Goal: Use online tool/utility: Utilize a website feature to perform a specific function

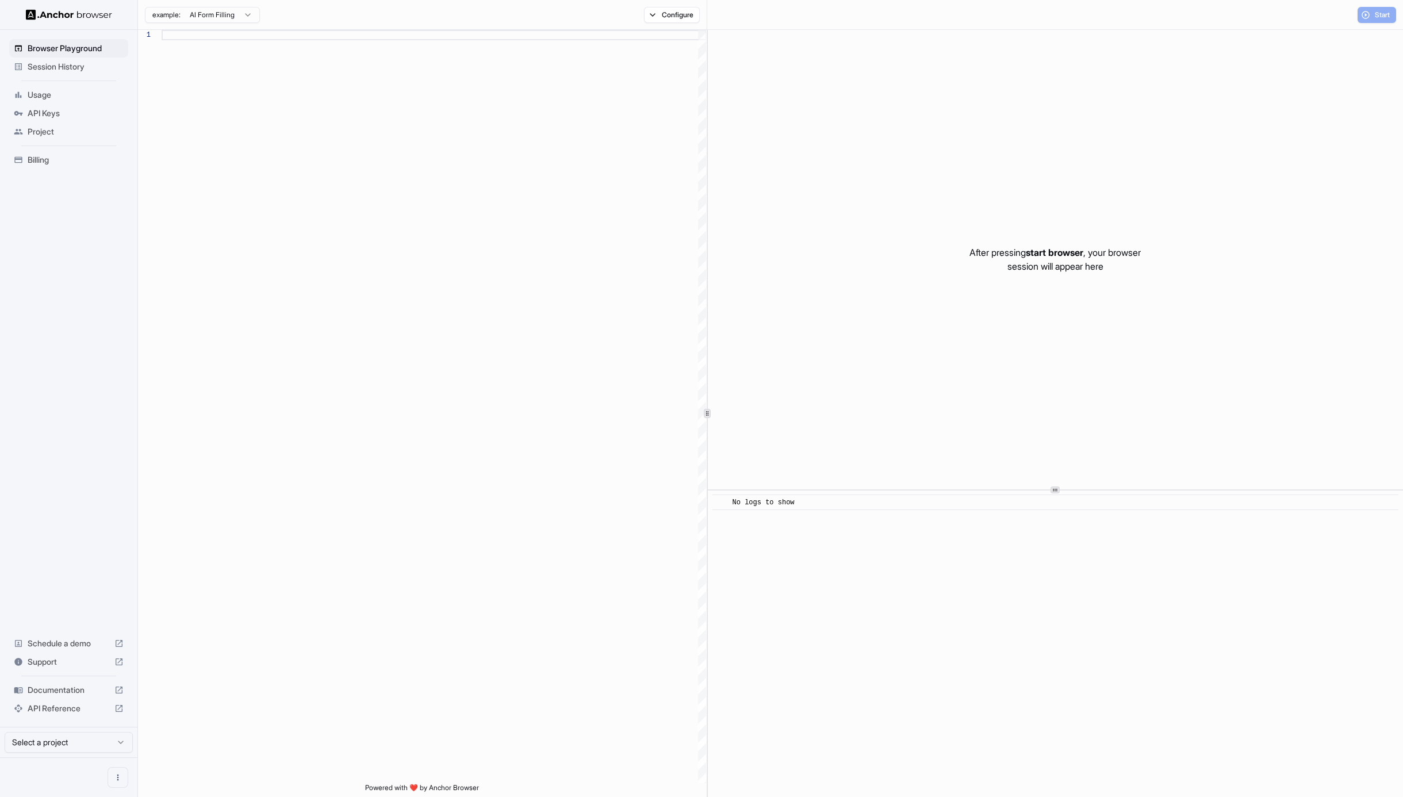
scroll to position [83, 0]
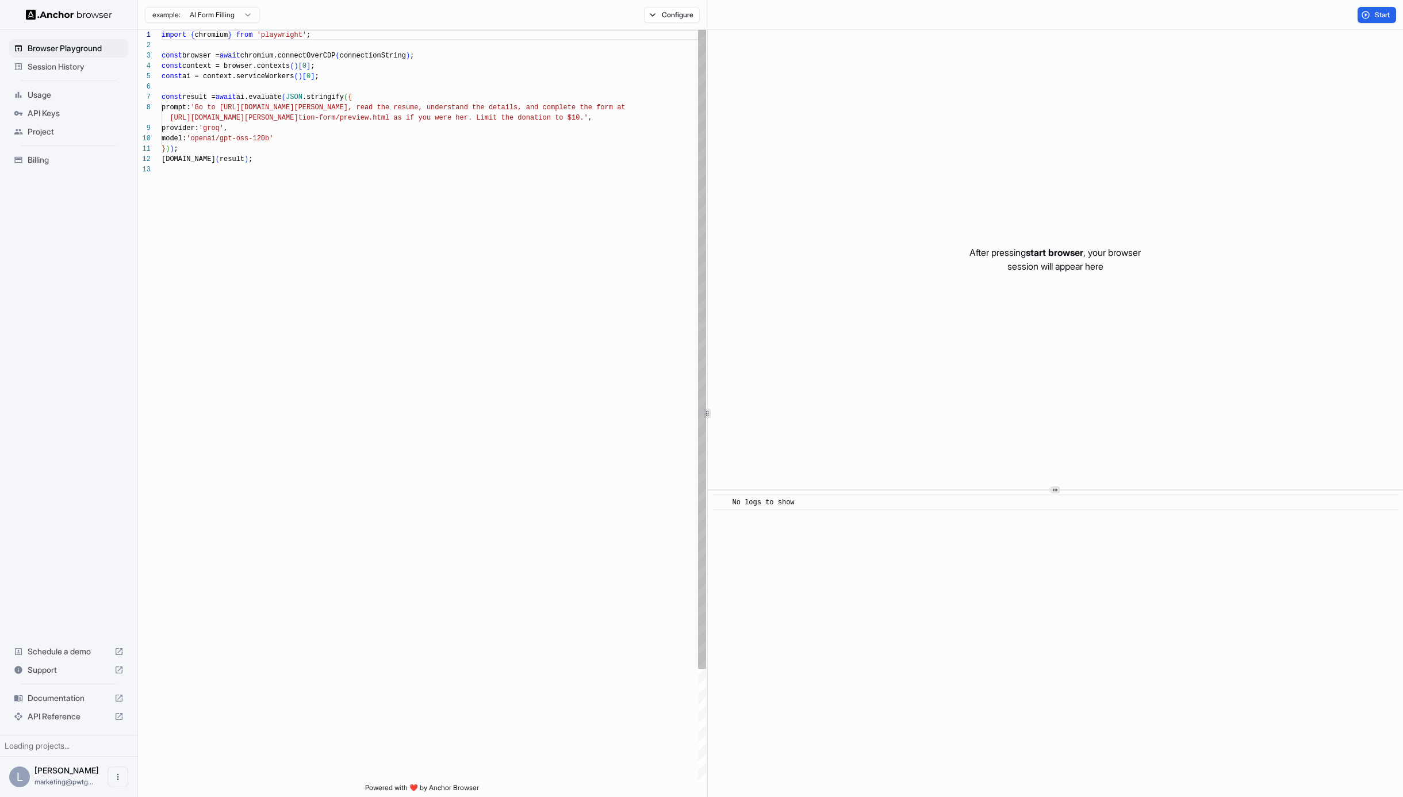
click at [55, 66] on span "Session History" at bounding box center [76, 67] width 96 height 12
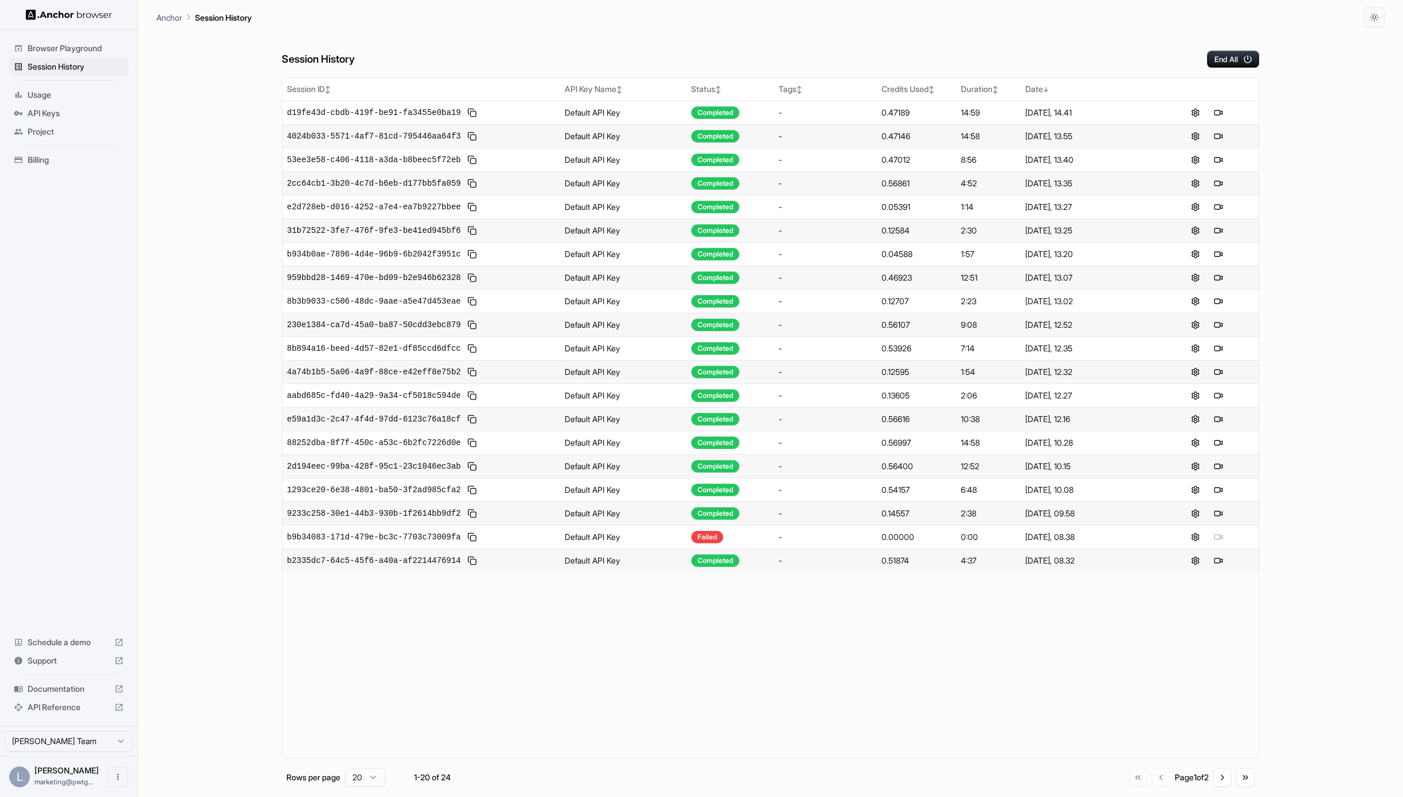
click at [59, 51] on span "Browser Playground" at bounding box center [76, 49] width 96 height 12
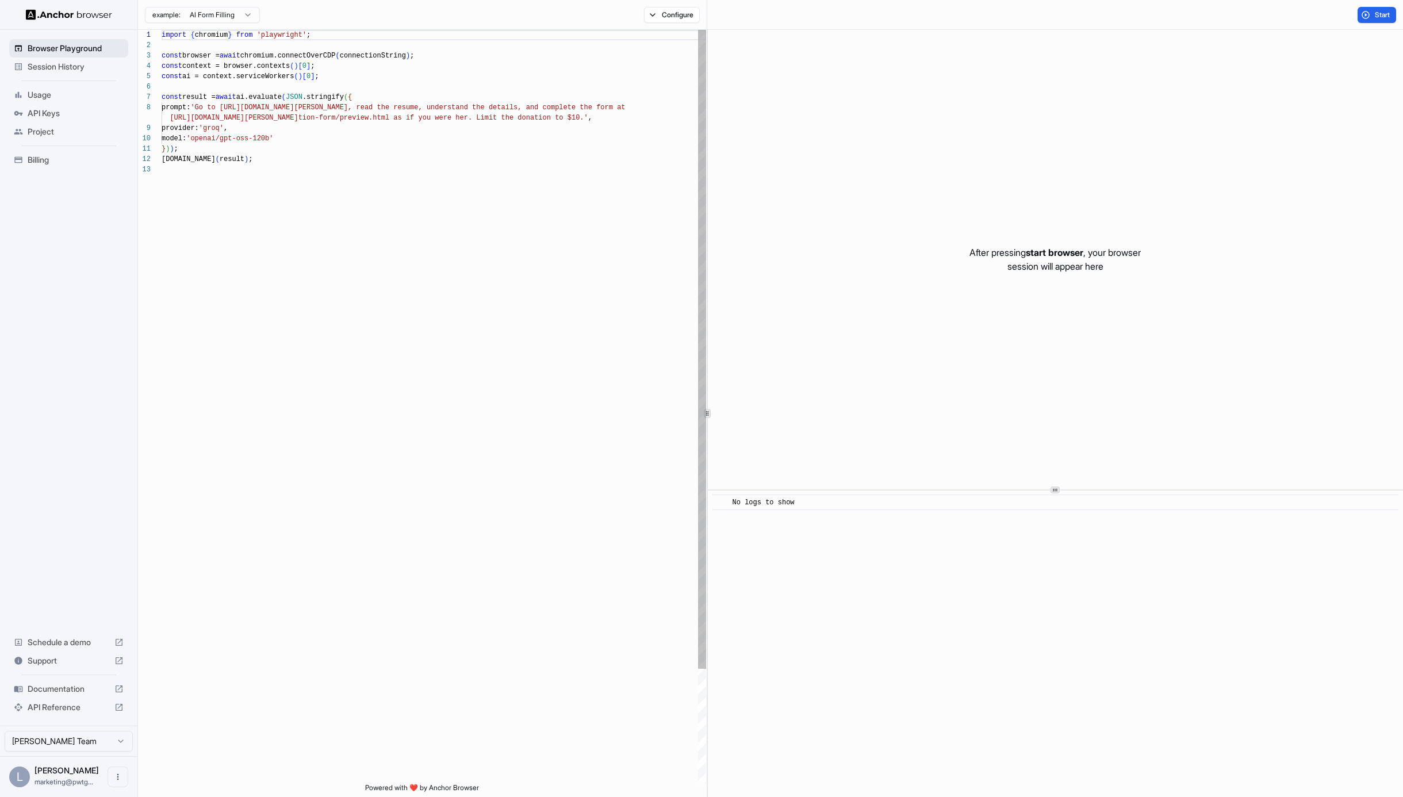
scroll to position [83, 0]
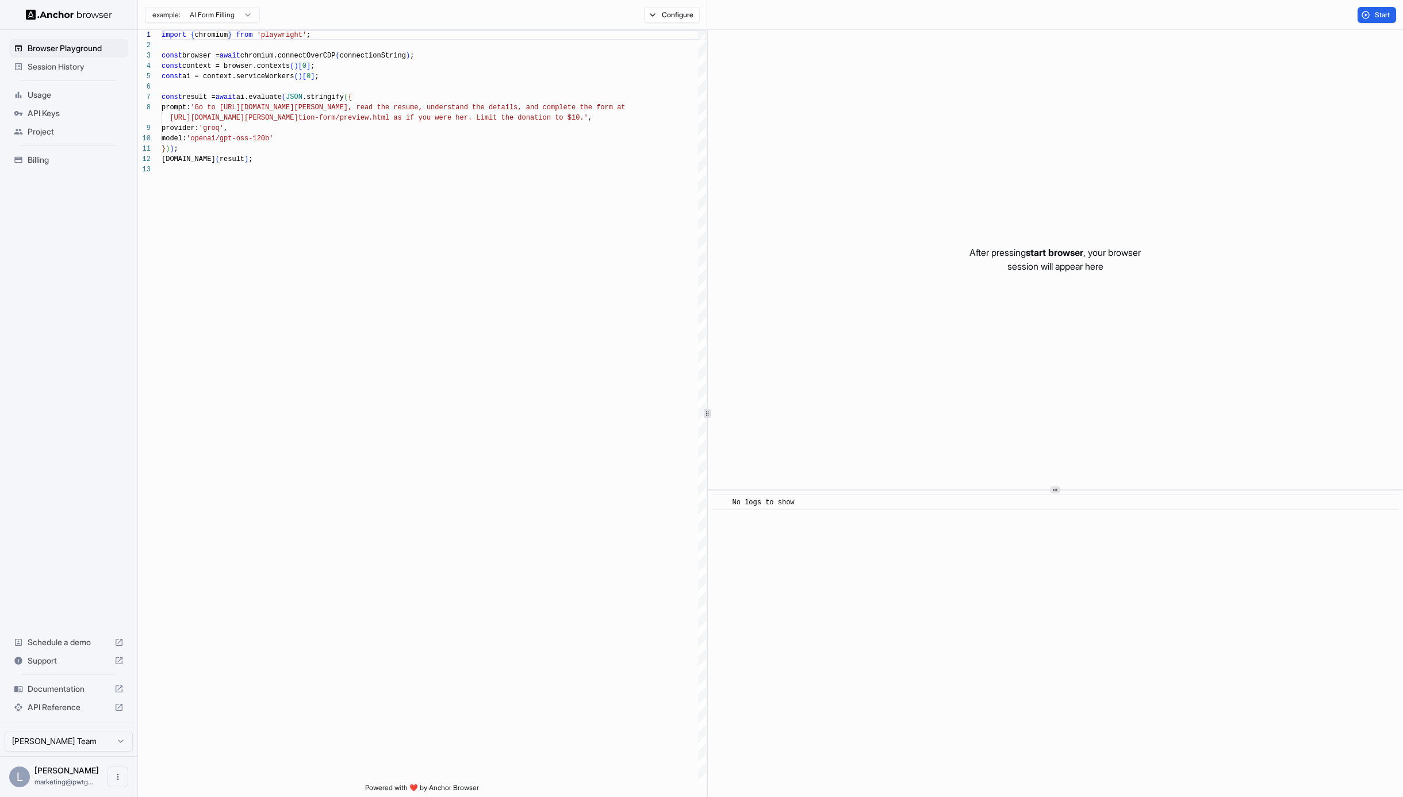
click at [45, 132] on span "Project" at bounding box center [76, 132] width 96 height 12
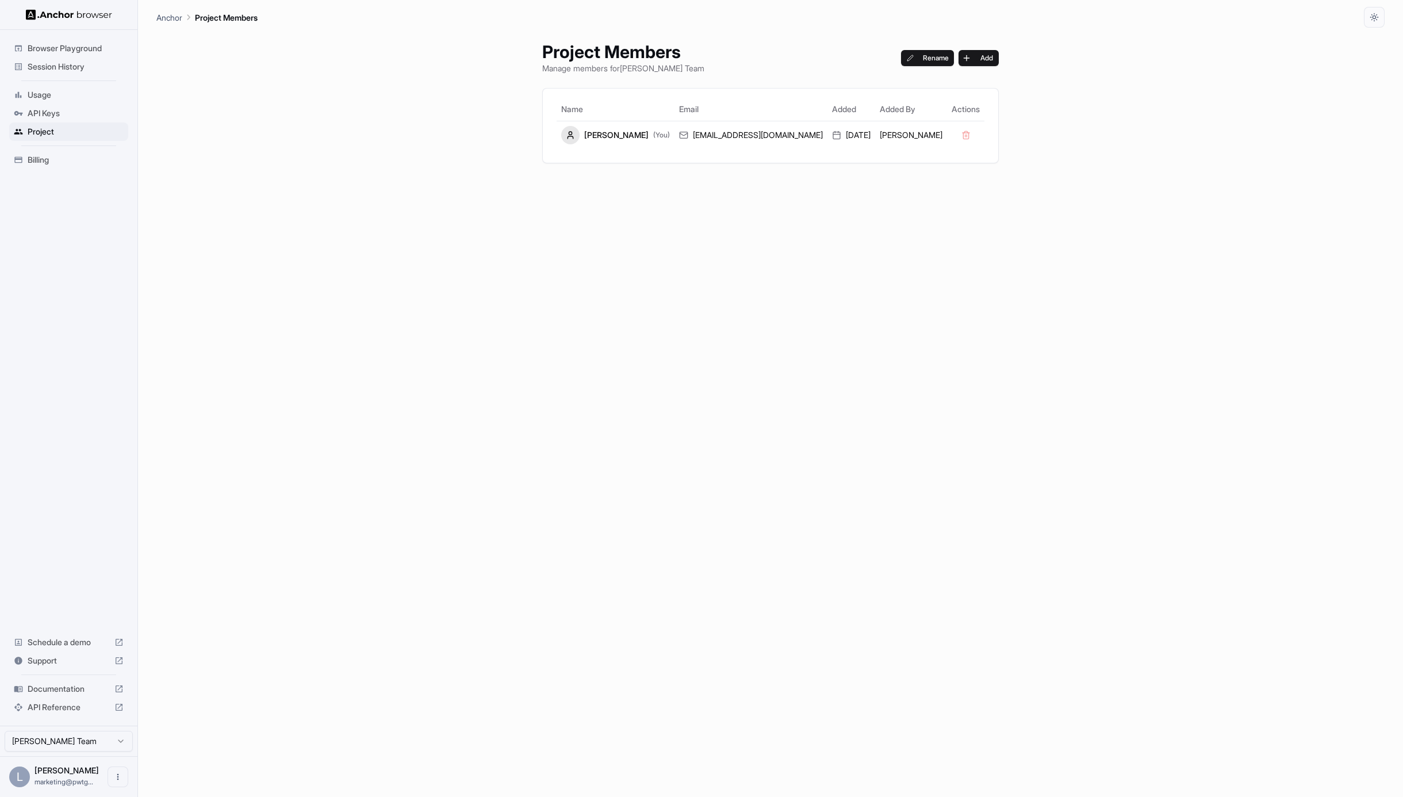
click at [43, 43] on span "Browser Playground" at bounding box center [76, 49] width 96 height 12
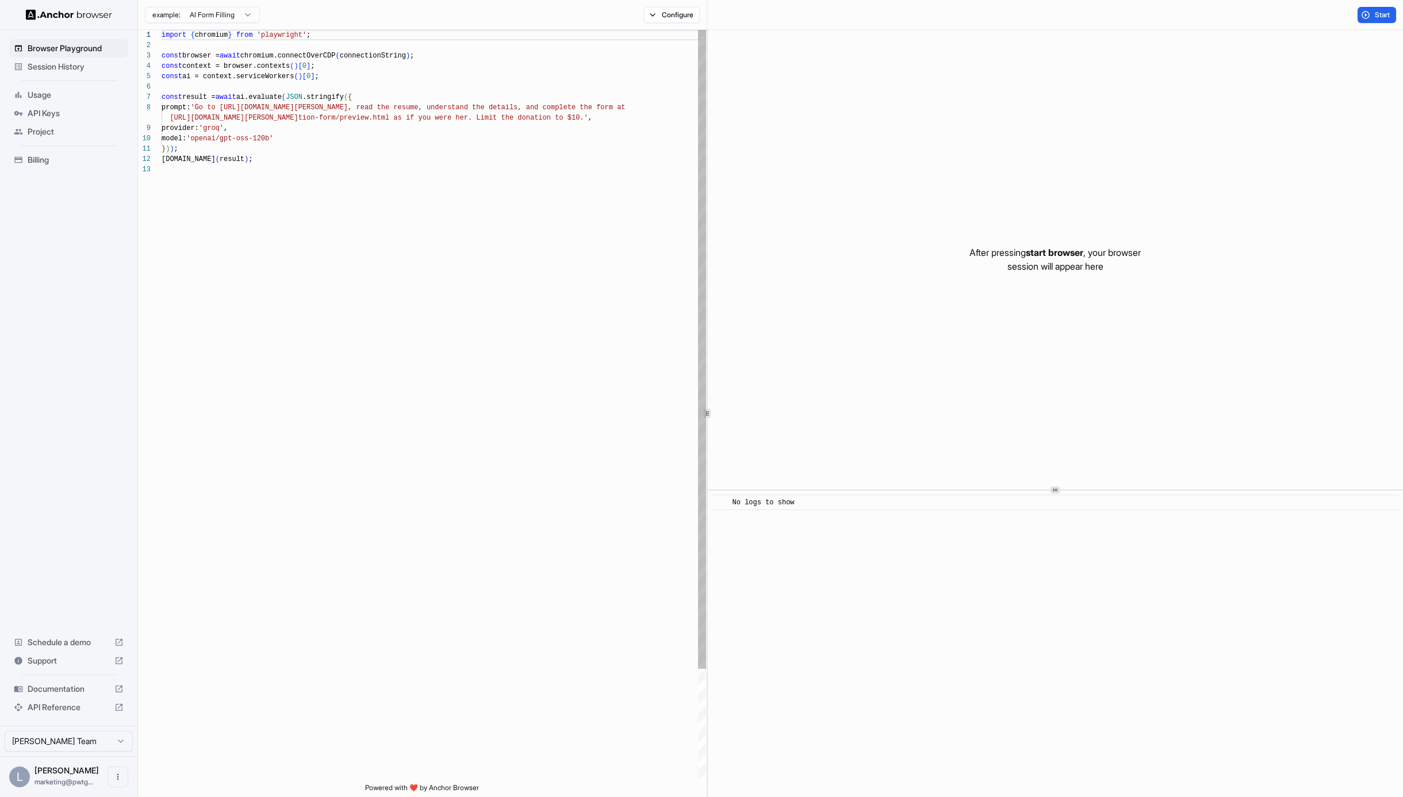
scroll to position [83, 0]
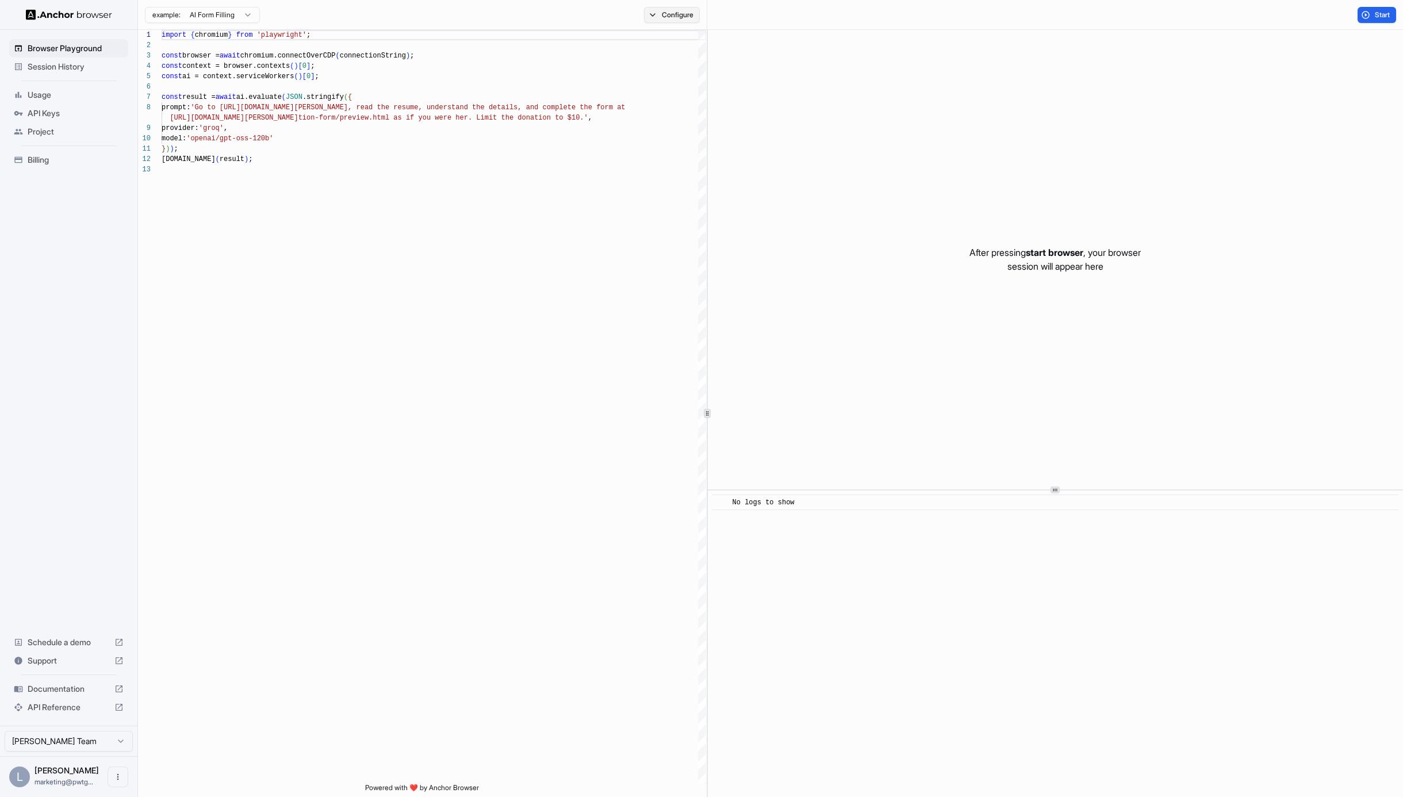
click at [663, 10] on button "Configure" at bounding box center [672, 15] width 56 height 16
click at [776, 116] on button "Select Profile..." at bounding box center [796, 116] width 115 height 16
click at [122, 740] on body "Browser Playground Session History Usage API Keys Project Billing Schedule a de…" at bounding box center [701, 398] width 1403 height 797
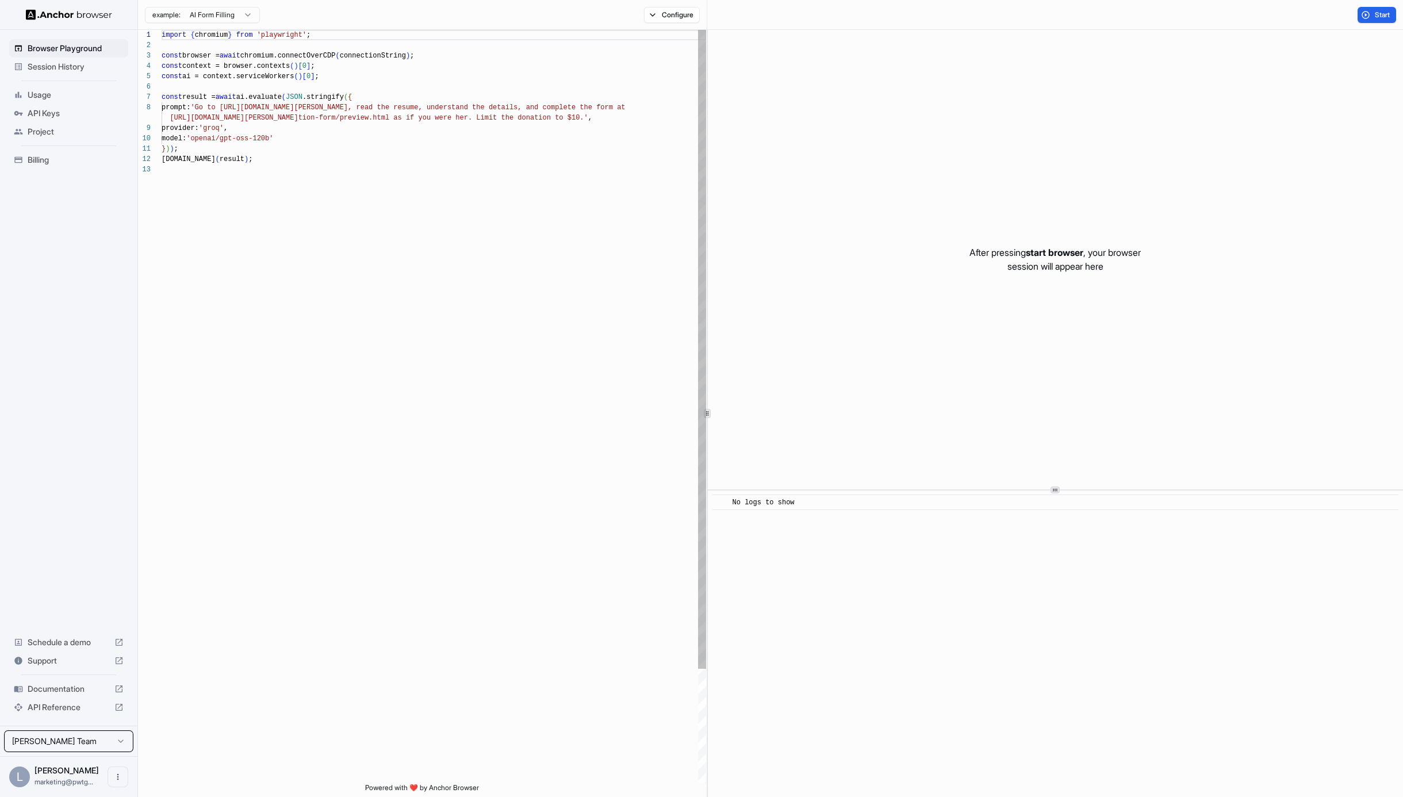
click at [213, 709] on html "Browser Playground Session History Usage API Keys Project Billing Schedule a de…" at bounding box center [701, 398] width 1403 height 797
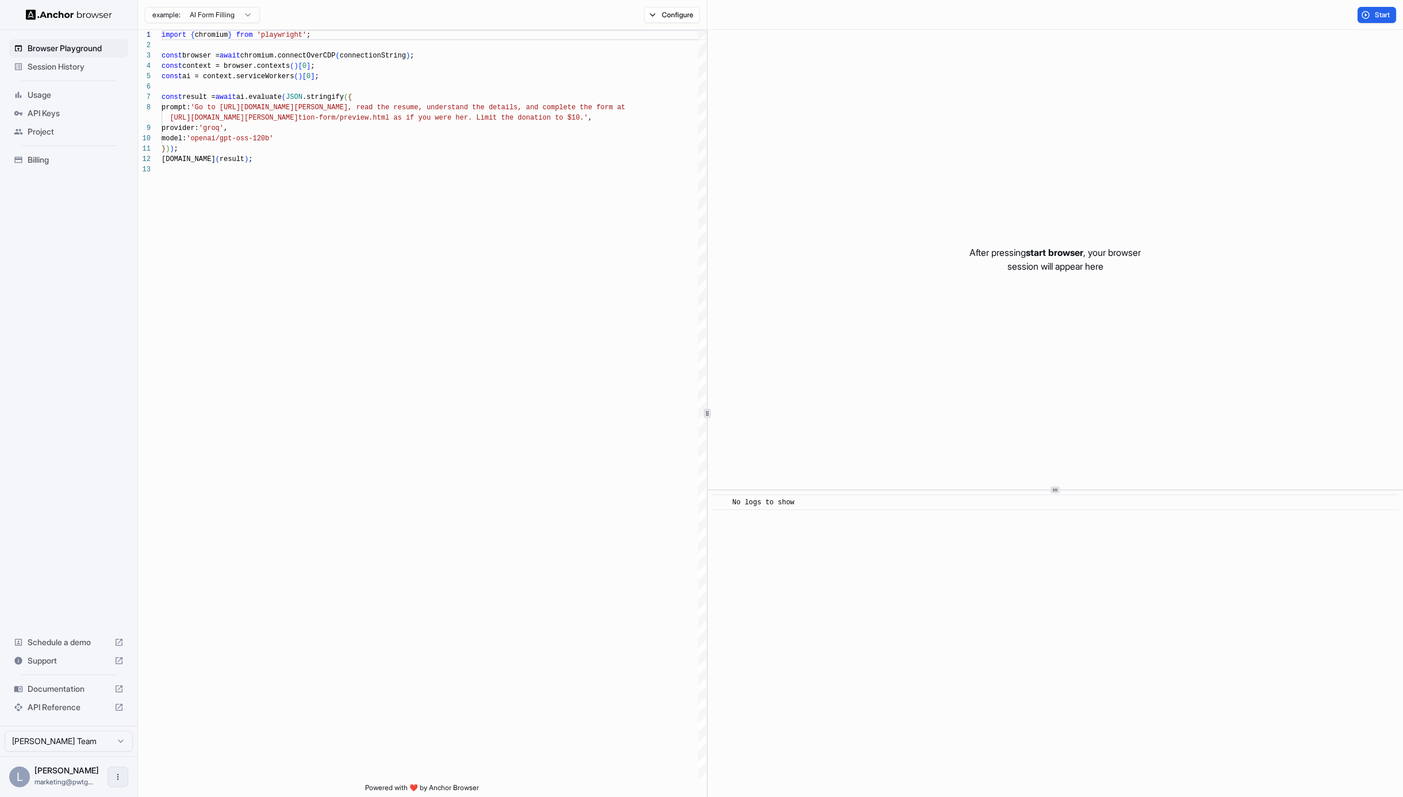
click at [115, 772] on icon "Open menu" at bounding box center [117, 776] width 9 height 9
click at [219, 710] on div at bounding box center [701, 398] width 1403 height 797
click at [59, 90] on span "Usage" at bounding box center [76, 95] width 96 height 12
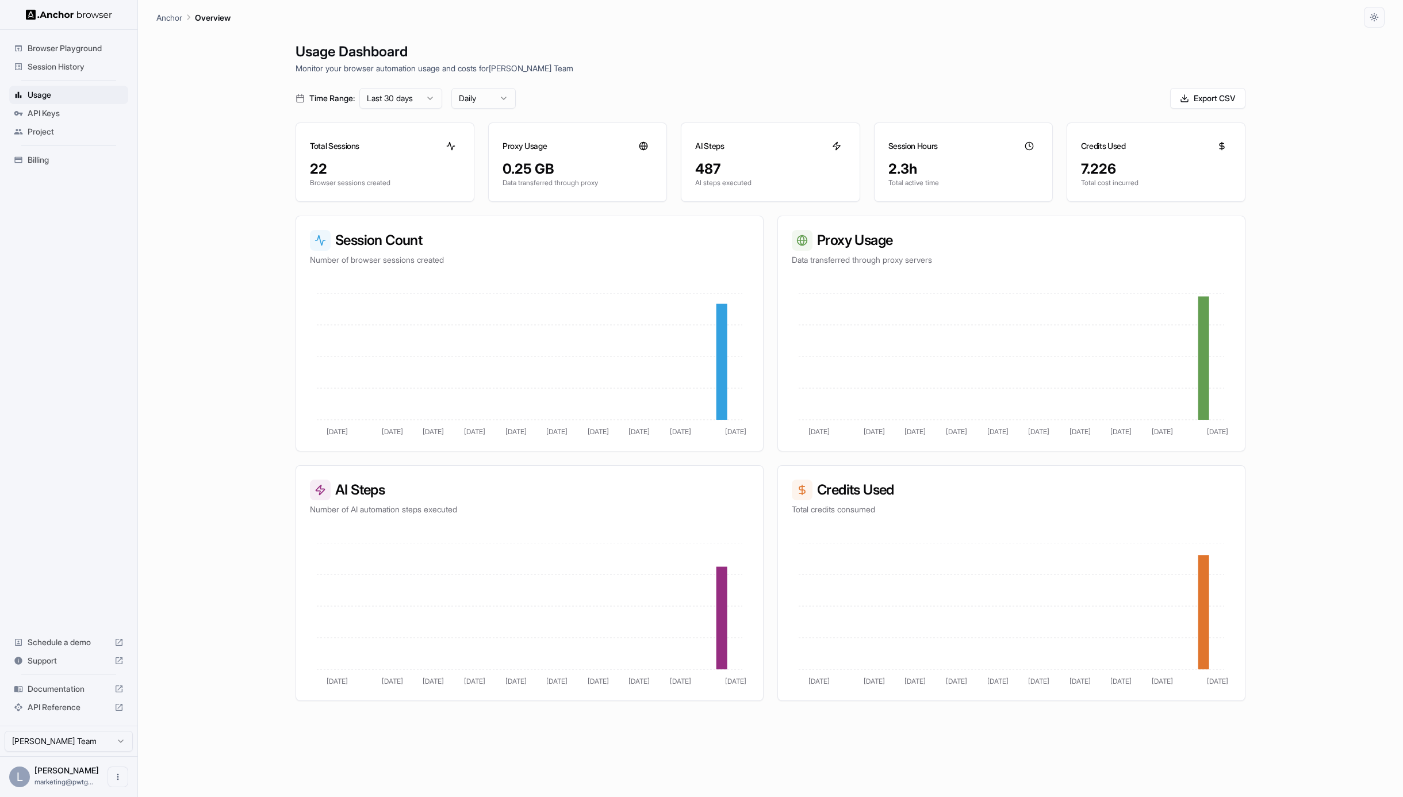
click at [58, 111] on span "API Keys" at bounding box center [76, 114] width 96 height 12
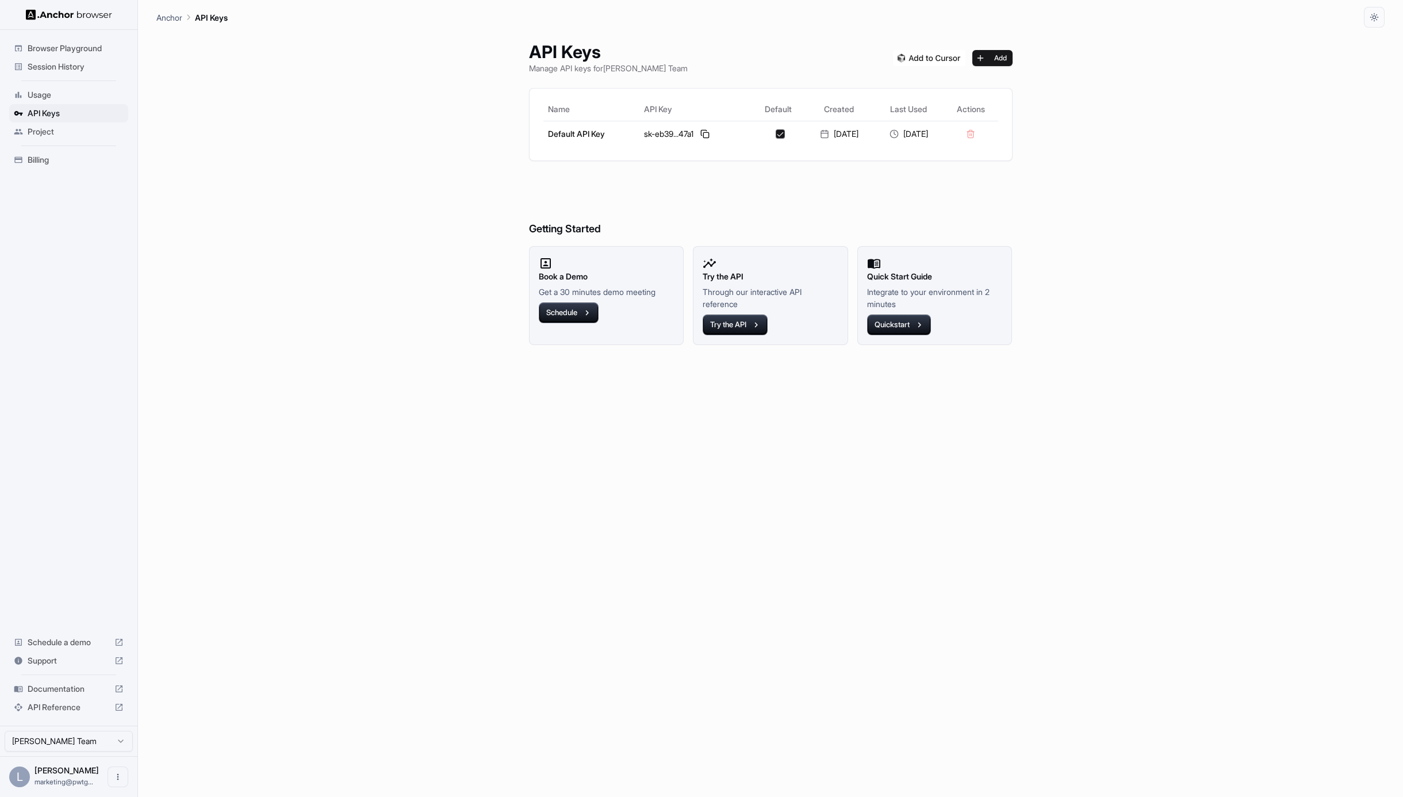
click at [58, 137] on span "Project" at bounding box center [76, 132] width 96 height 12
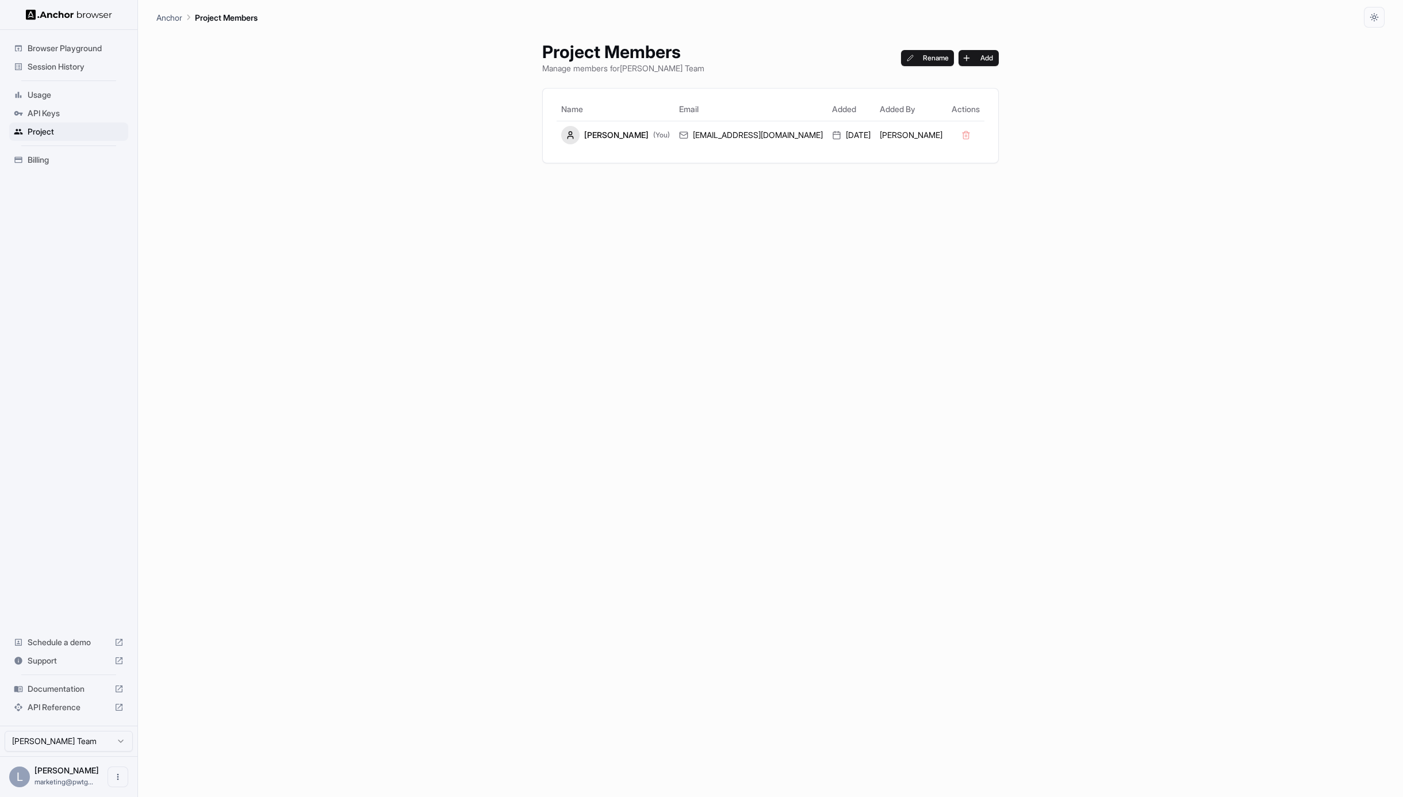
click at [49, 156] on span "Billing" at bounding box center [76, 160] width 96 height 12
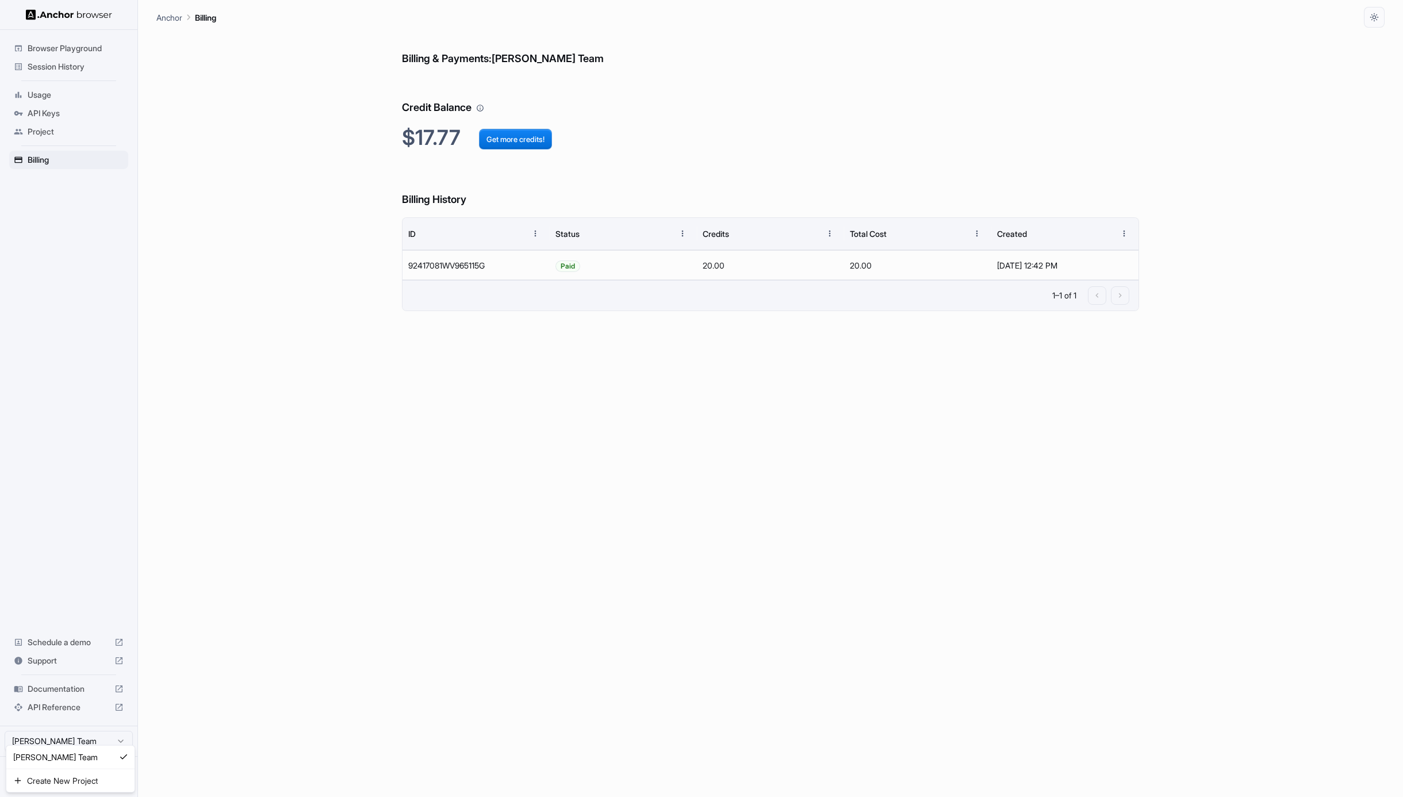
click at [80, 730] on html "Browser Playground Session History Usage API Keys Project Billing Schedule a de…" at bounding box center [701, 398] width 1403 height 797
click at [263, 733] on html "Browser Playground Session History Usage API Keys Project Billing Schedule a de…" at bounding box center [701, 398] width 1403 height 797
click at [120, 772] on icon "Open menu" at bounding box center [117, 776] width 9 height 9
click at [260, 720] on div at bounding box center [701, 398] width 1403 height 797
click at [60, 51] on span "Browser Playground" at bounding box center [76, 49] width 96 height 12
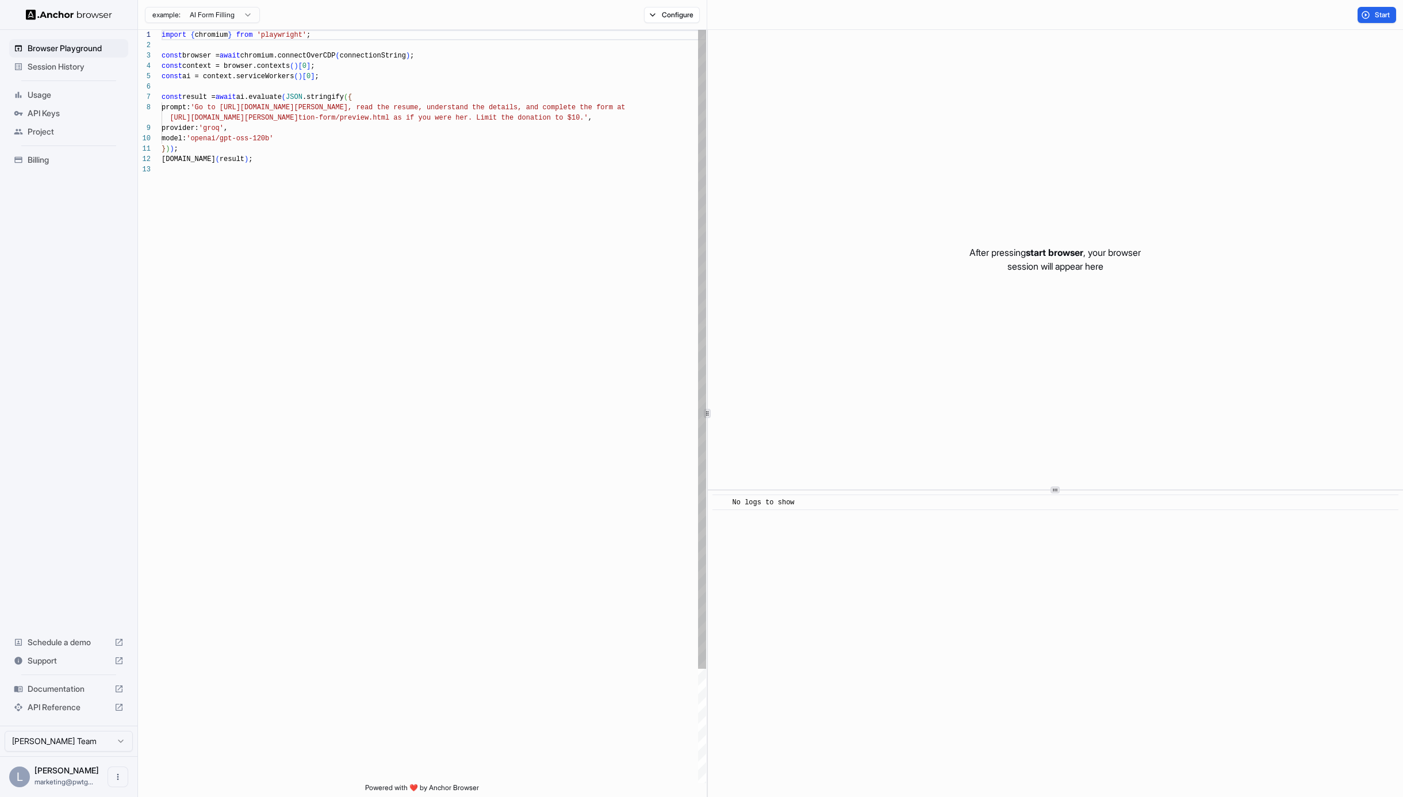
scroll to position [83, 0]
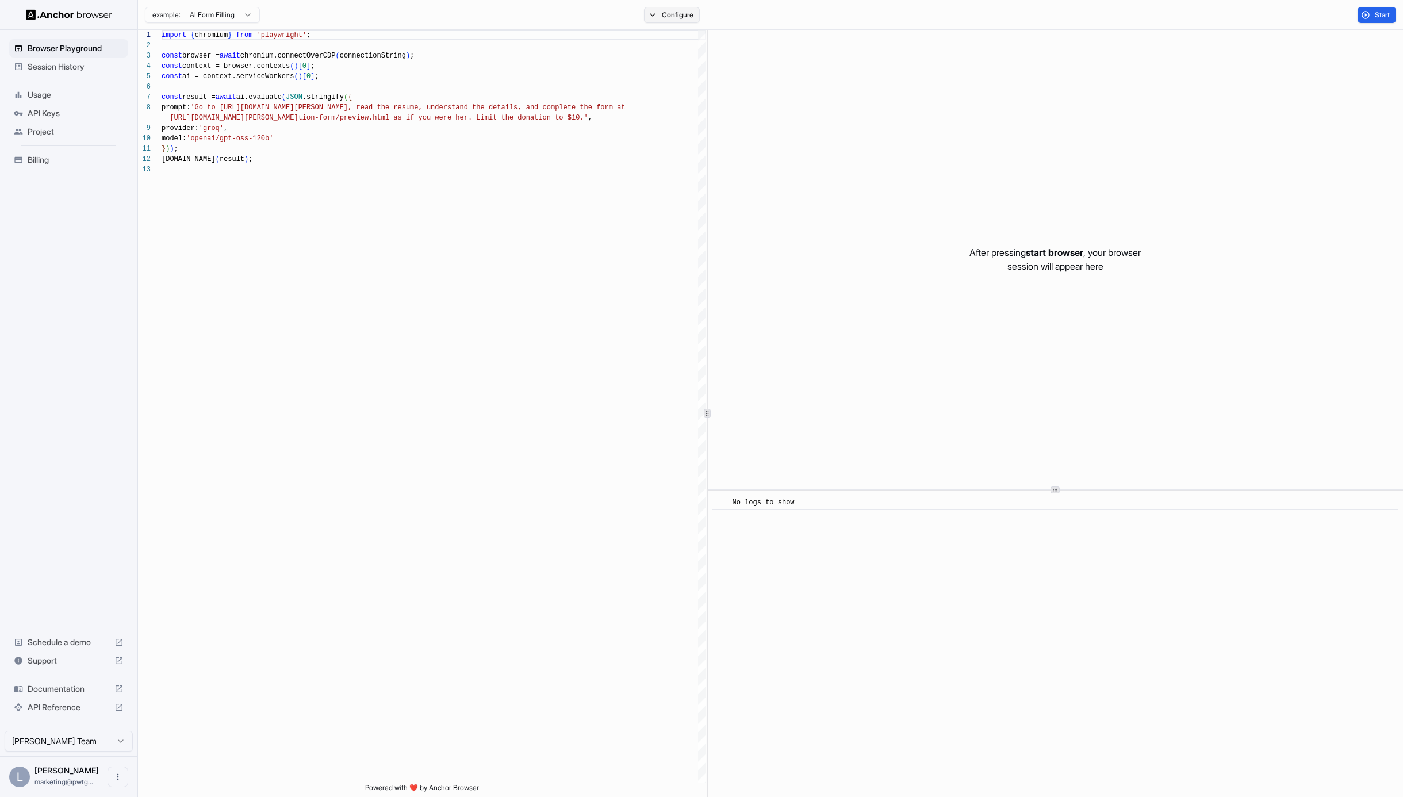
click at [682, 15] on button "Configure" at bounding box center [672, 15] width 56 height 16
click at [718, 118] on icon at bounding box center [715, 116] width 8 height 8
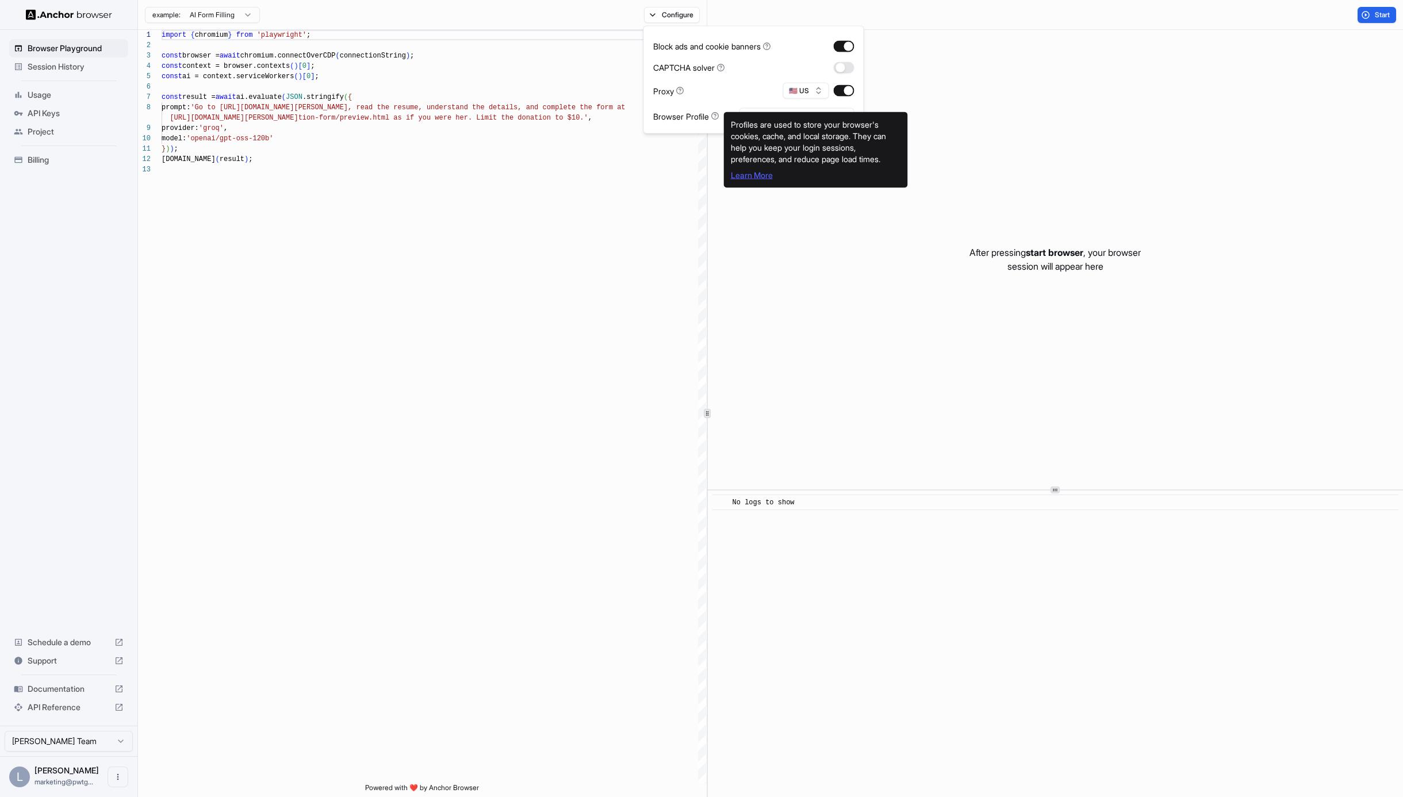
click at [748, 177] on link "Learn More" at bounding box center [752, 175] width 42 height 10
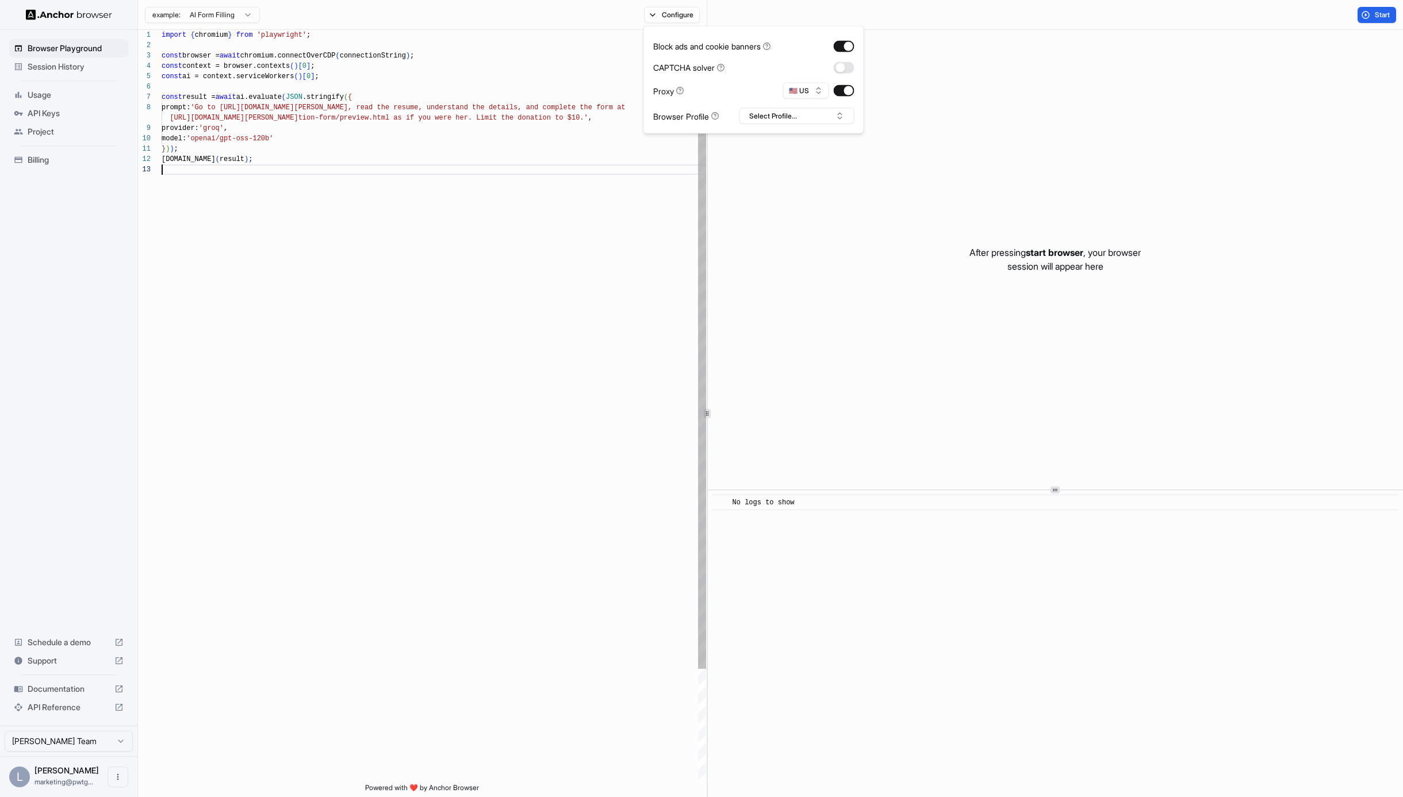
click at [458, 177] on div "import { chromium } from 'playwright' ; const browser = await chromium.connectO…" at bounding box center [434, 474] width 545 height 888
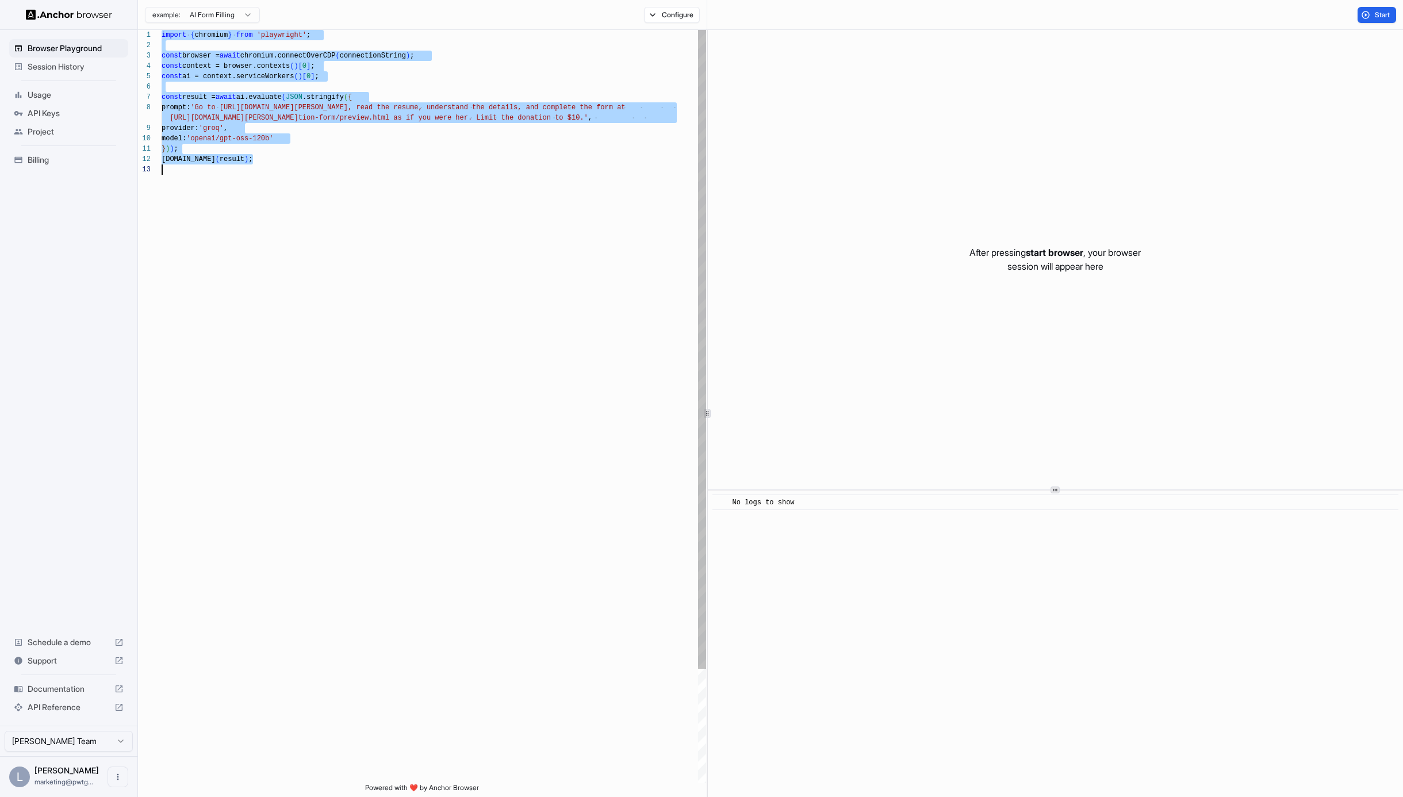
type textarea "**********"
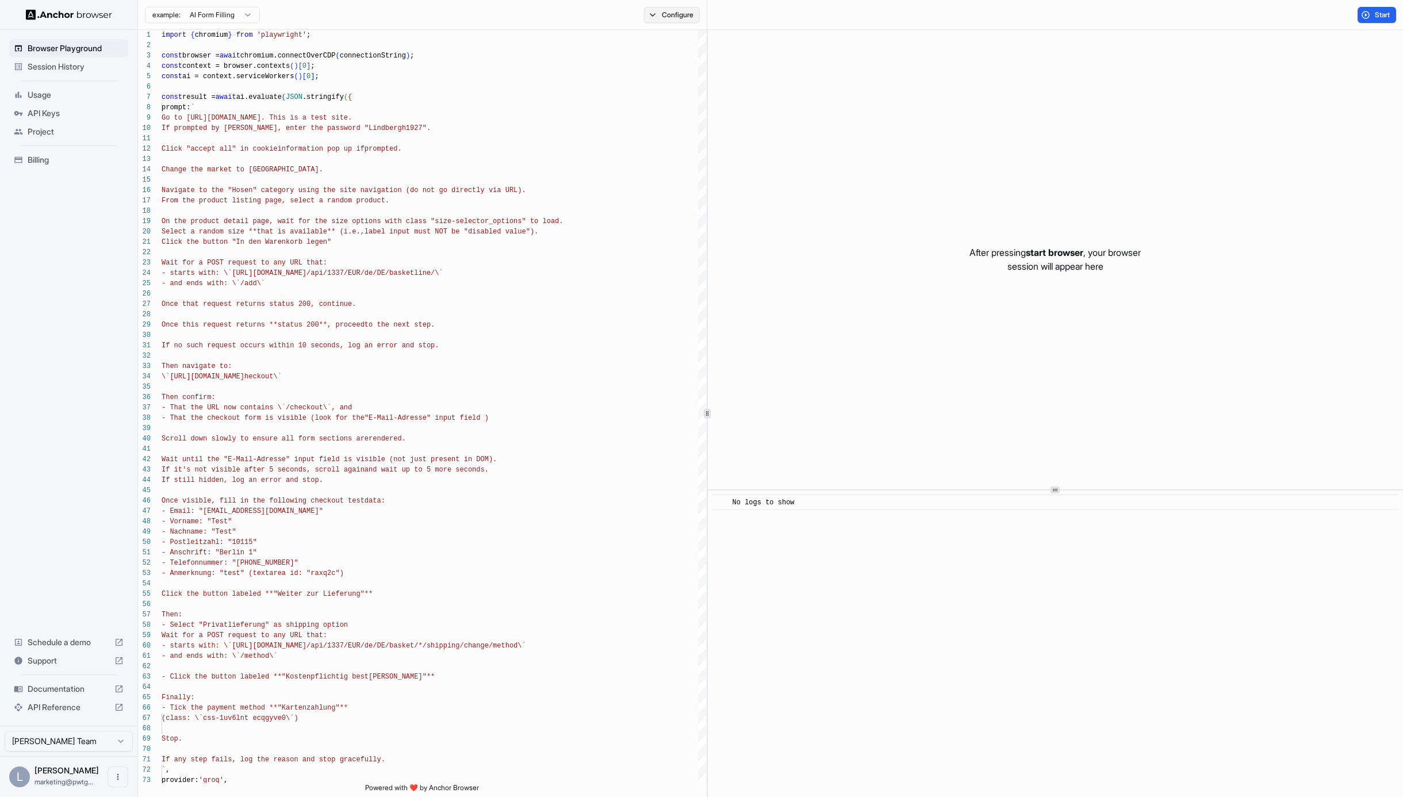
click at [660, 16] on button "Configure" at bounding box center [672, 15] width 56 height 16
click at [800, 91] on button "🇺🇸 US" at bounding box center [806, 91] width 46 height 16
type input "**"
click at [811, 132] on span "DE" at bounding box center [809, 131] width 9 height 9
click at [348, 37] on div "Go to https://staging-lindbergh.pwtcxstest.com/. T his is a test site. If promp…" at bounding box center [434, 795] width 545 height 1530
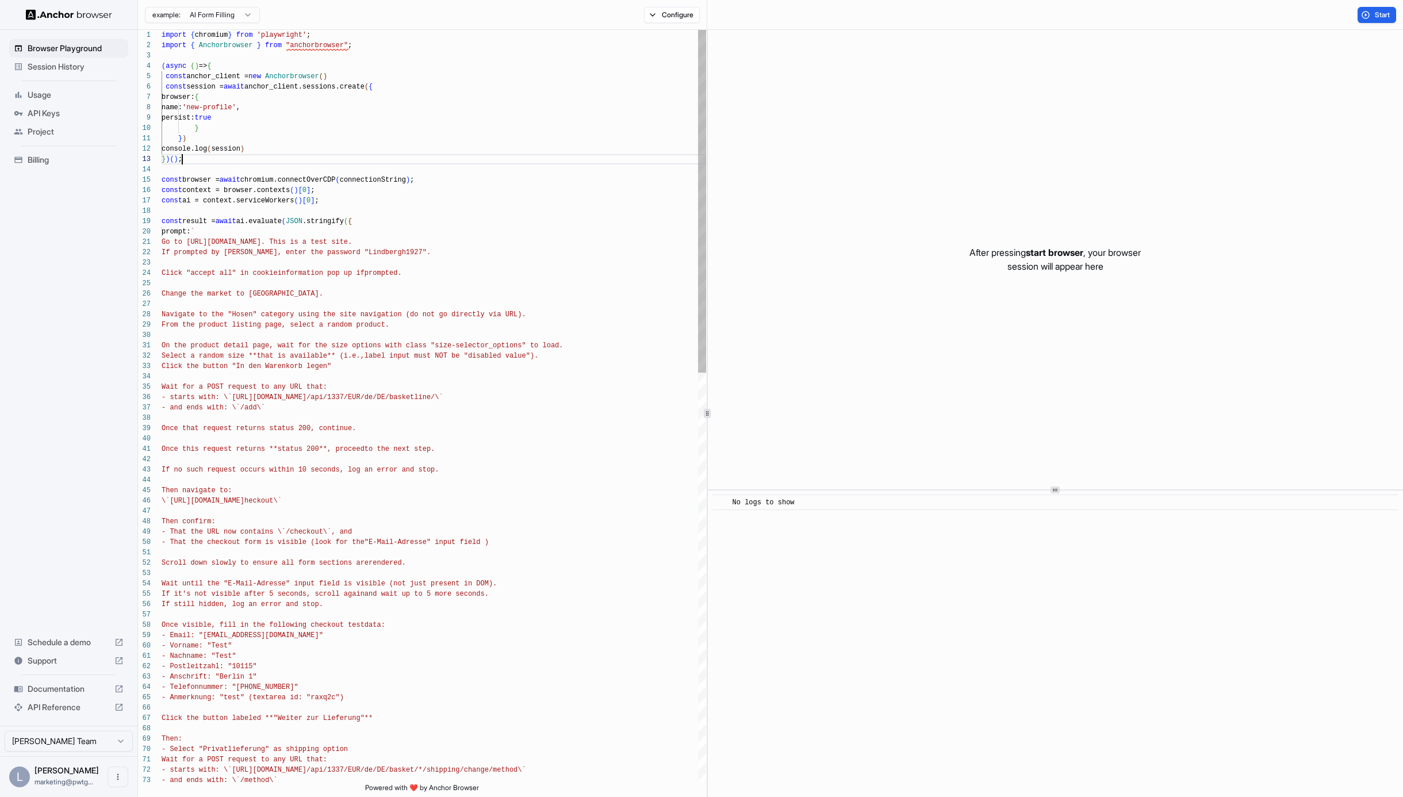
scroll to position [72, 0]
drag, startPoint x: 271, startPoint y: 106, endPoint x: 225, endPoint y: 106, distance: 45.4
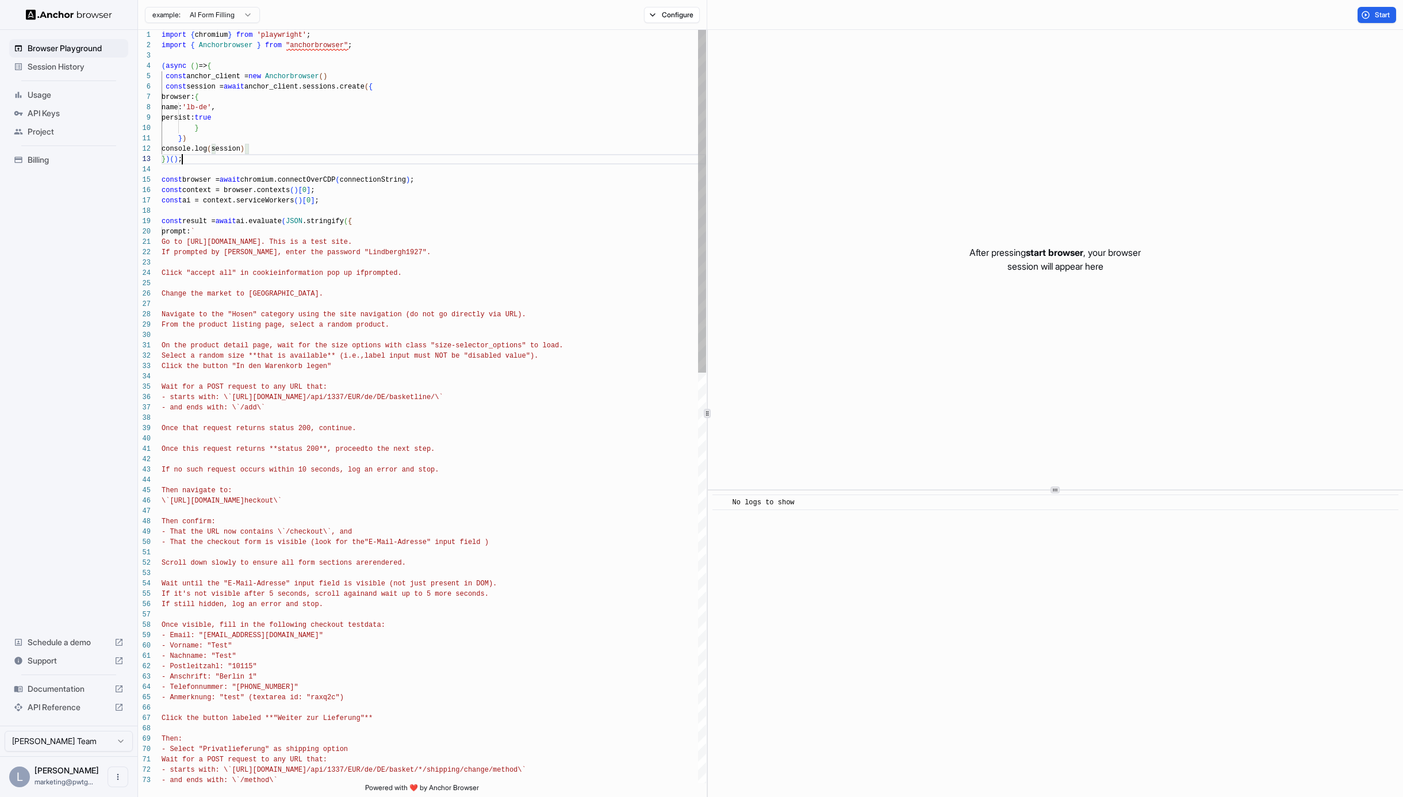
scroll to position [21, 0]
click at [1368, 16] on button "Start" at bounding box center [1377, 15] width 39 height 16
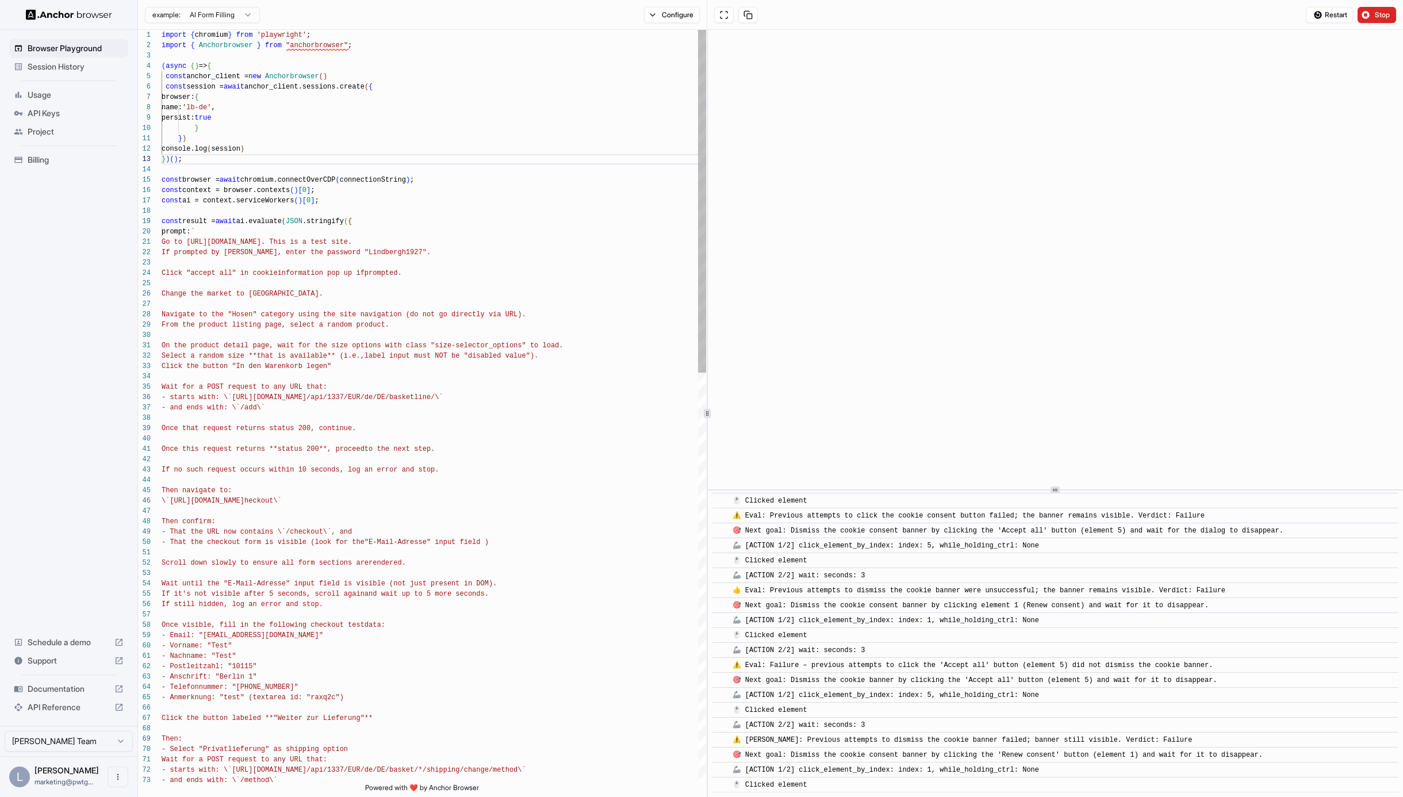
scroll to position [1754, 0]
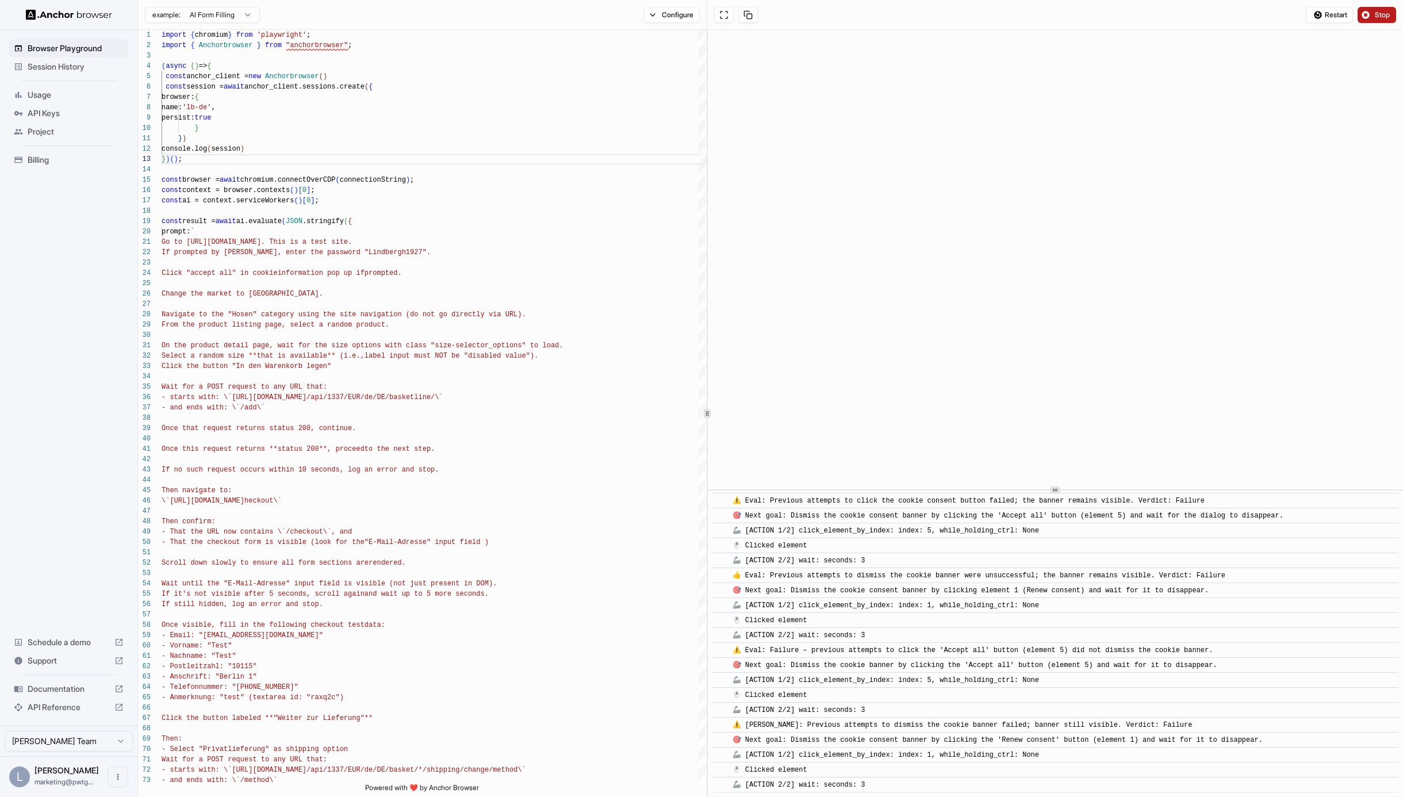
click at [1392, 16] on button "Stop" at bounding box center [1377, 15] width 39 height 16
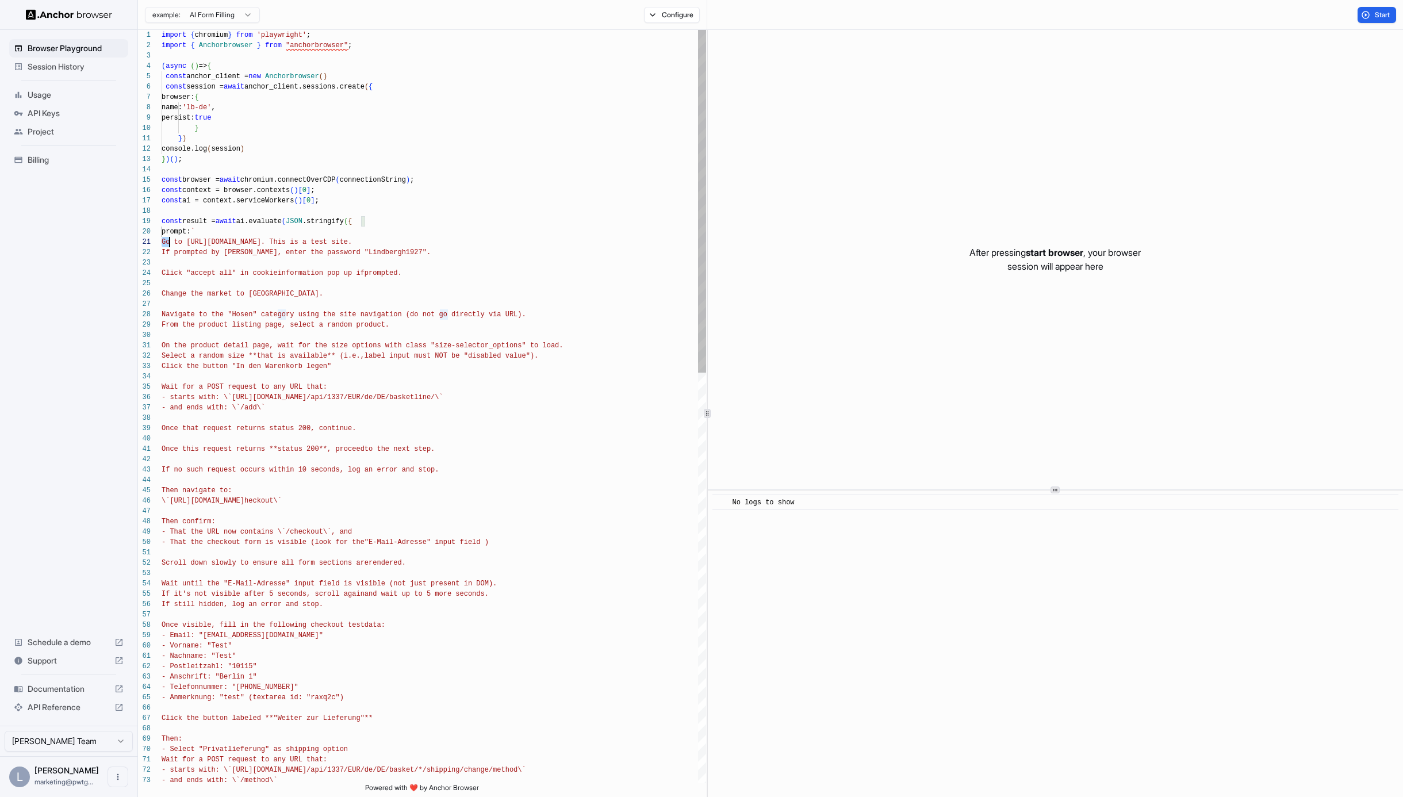
scroll to position [0, 0]
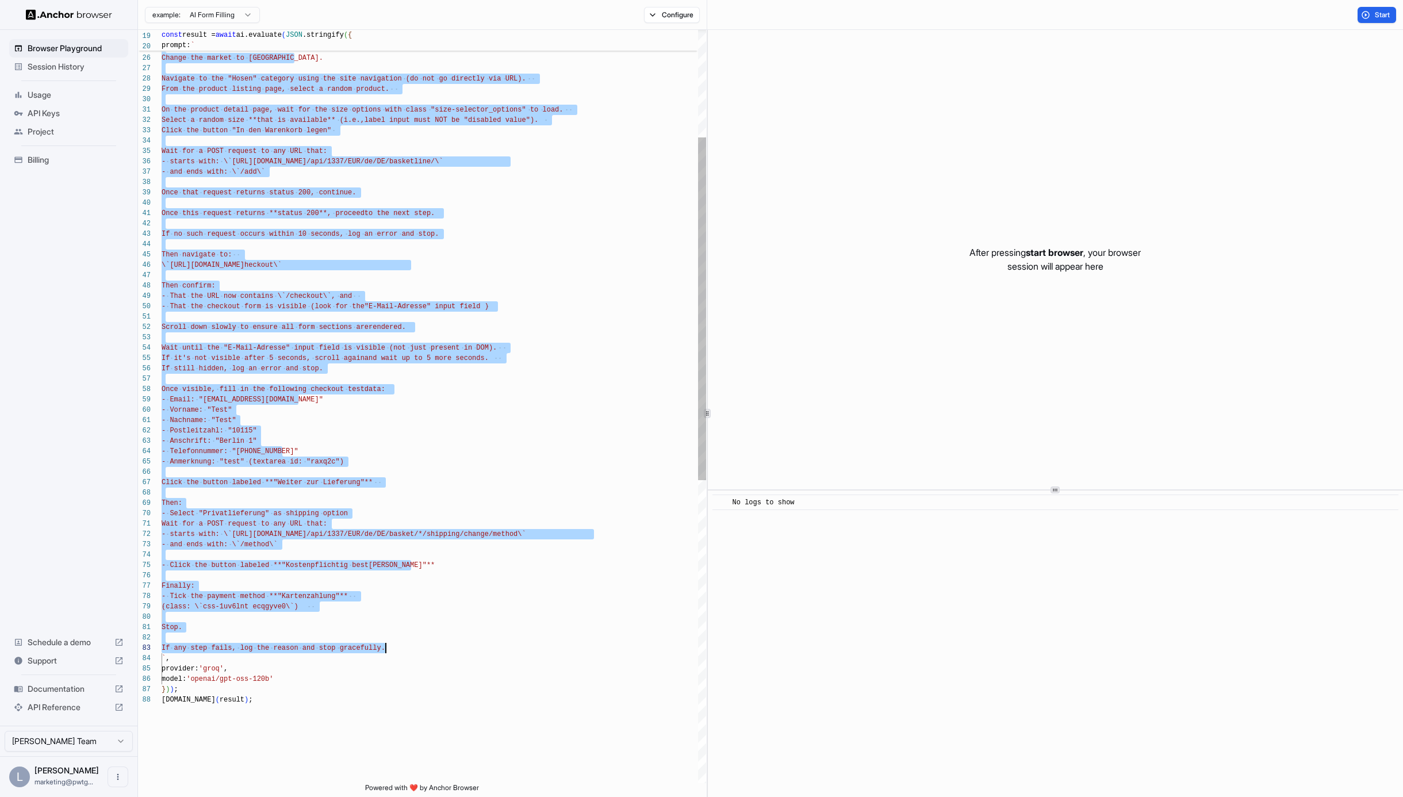
drag, startPoint x: 162, startPoint y: 241, endPoint x: 393, endPoint y: 644, distance: 465.0
click at [393, 429] on div "Click "accept all" in cookieinformation pop up if prompted. Change the market t…" at bounding box center [434, 621] width 545 height 1654
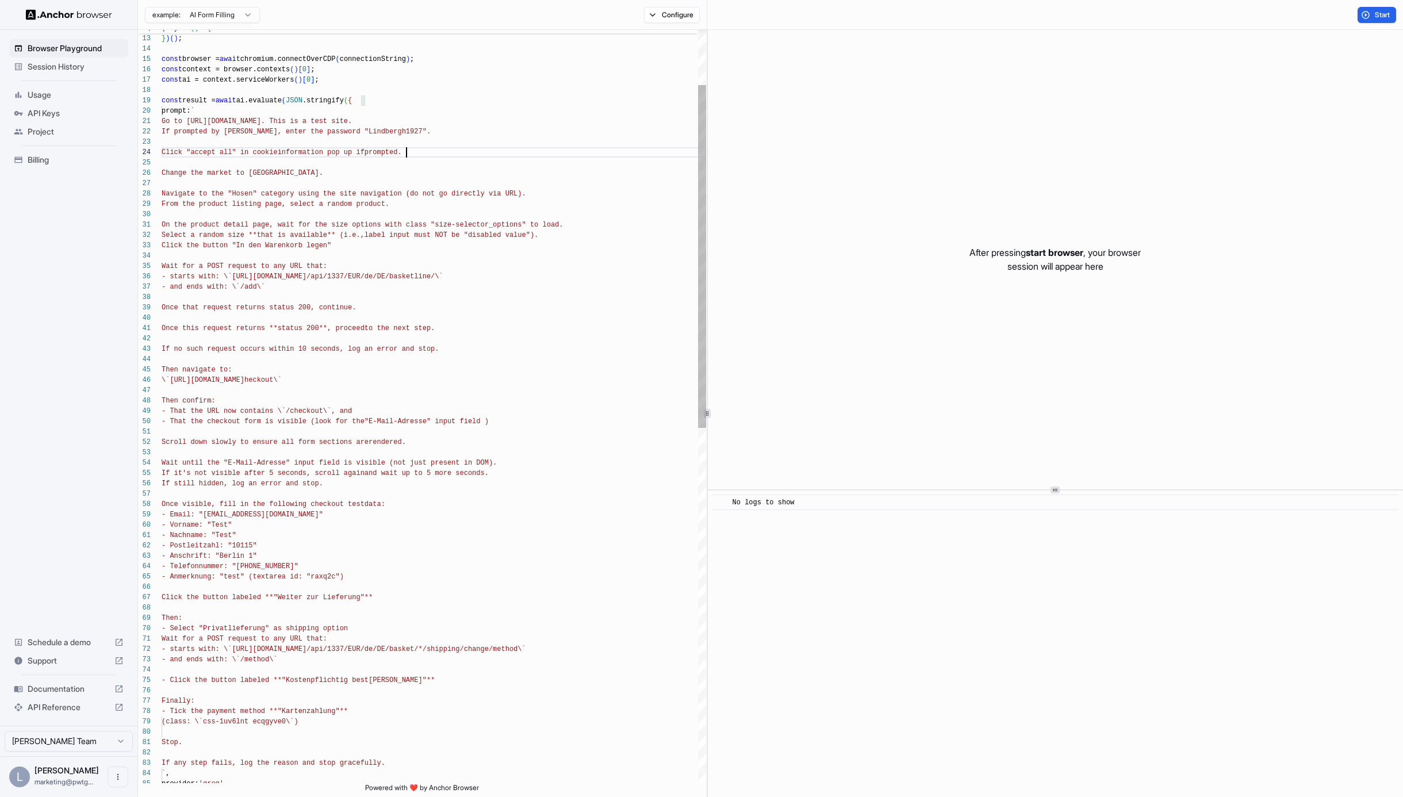
scroll to position [31, 0]
drag, startPoint x: 410, startPoint y: 151, endPoint x: 158, endPoint y: 152, distance: 251.9
click at [162, 152] on div "Click "accept all" in cookieinformation pop up if prompted. Change the market t…" at bounding box center [434, 736] width 545 height 1654
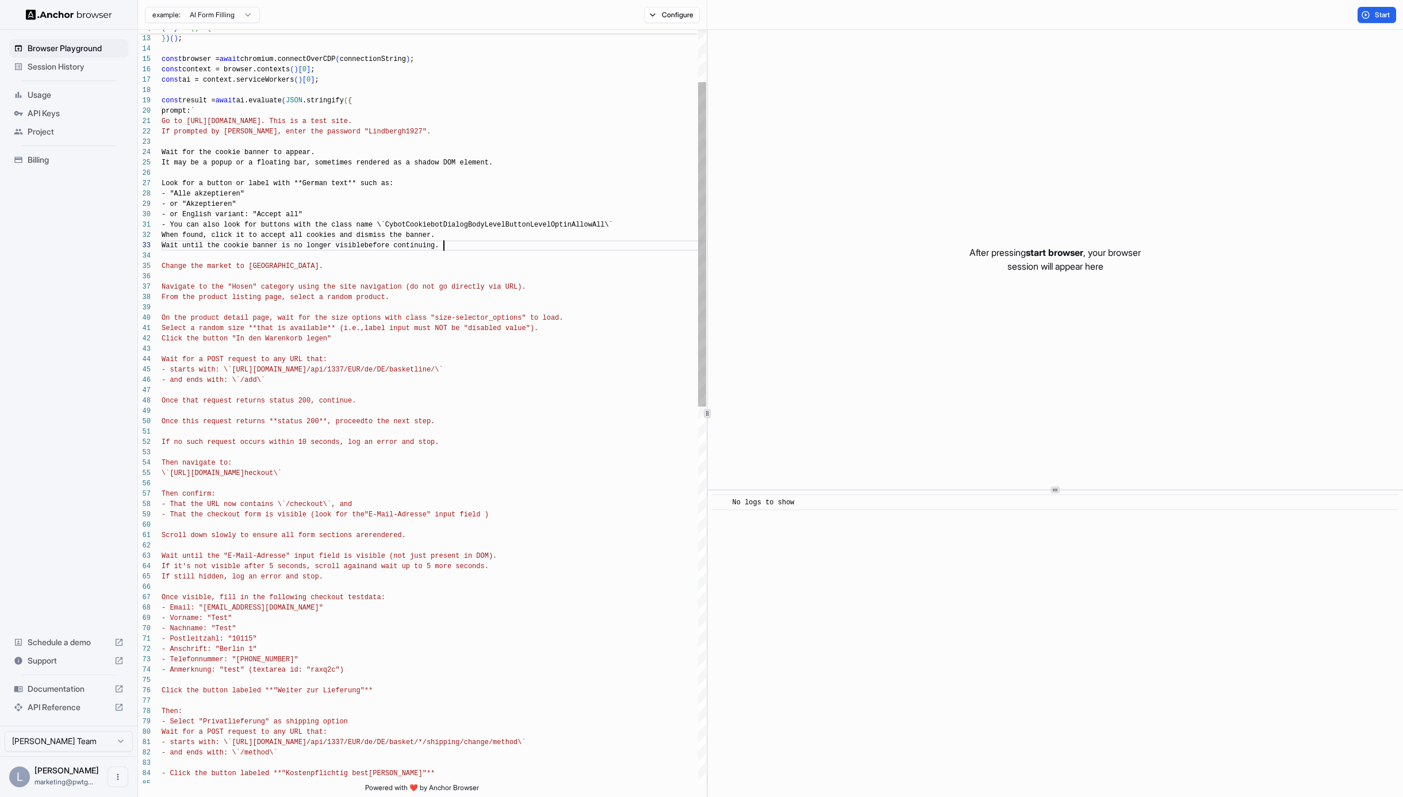
scroll to position [21, 0]
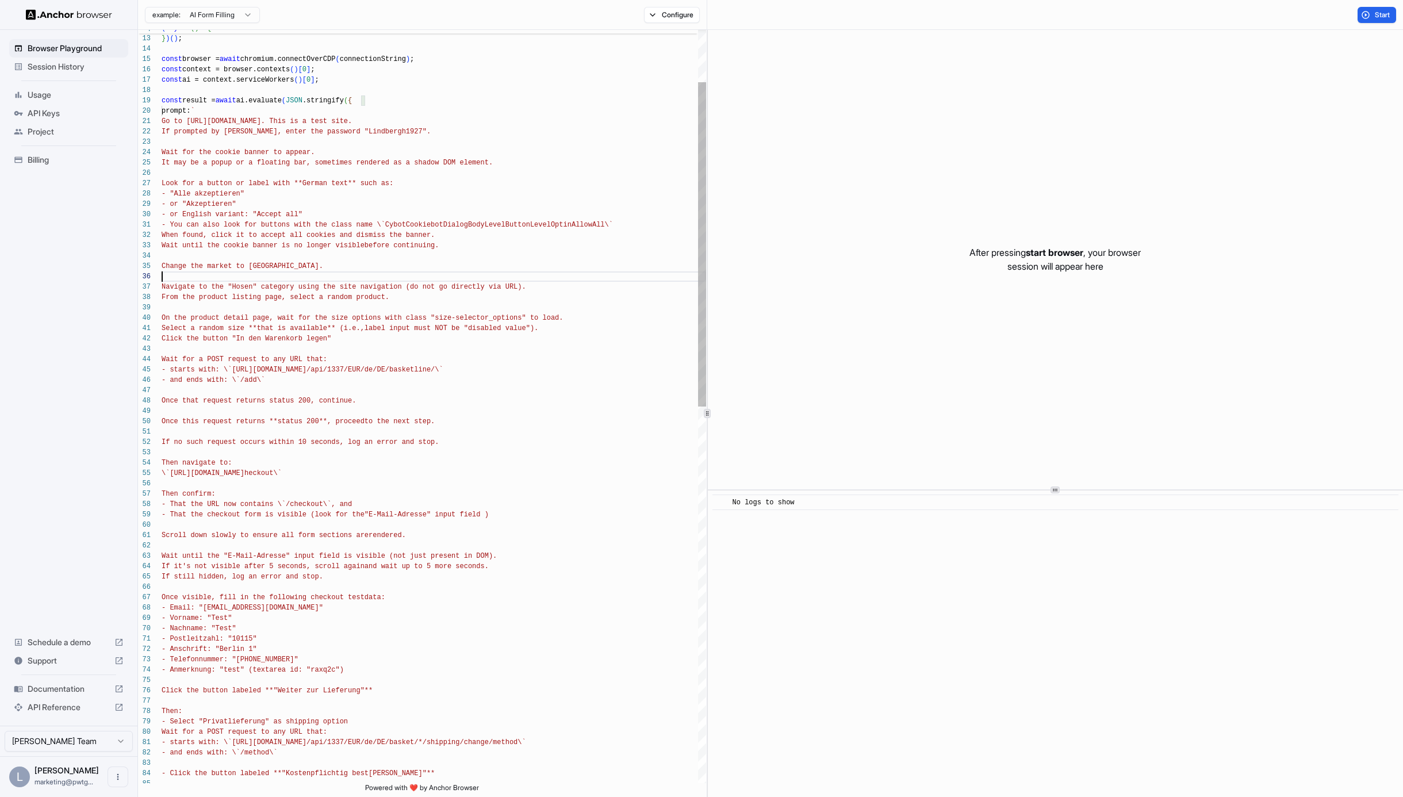
click at [303, 274] on div "Wait for the cookie banner to appear. Change the market to Germany. Navigate to…" at bounding box center [434, 782] width 545 height 1747
click at [220, 256] on div "Wait for the cookie banner to appear. Change the market to Germany. Navigate to…" at bounding box center [434, 782] width 545 height 1747
click at [1386, 11] on span "Start" at bounding box center [1383, 14] width 16 height 9
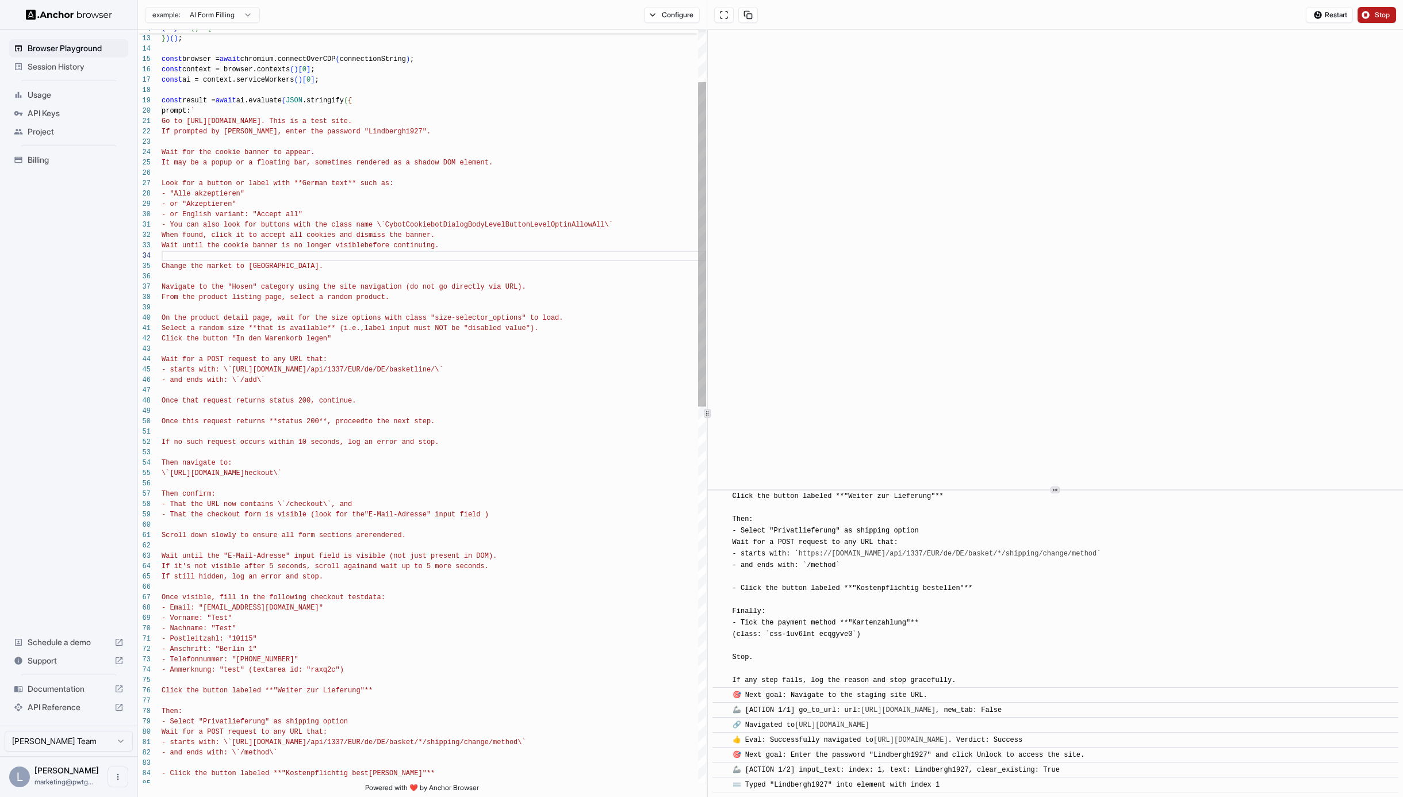
scroll to position [680, 0]
click at [244, 607] on div "Wait for the cookie banner to appear. Change the market to Germany. Navigate to…" at bounding box center [434, 782] width 545 height 1747
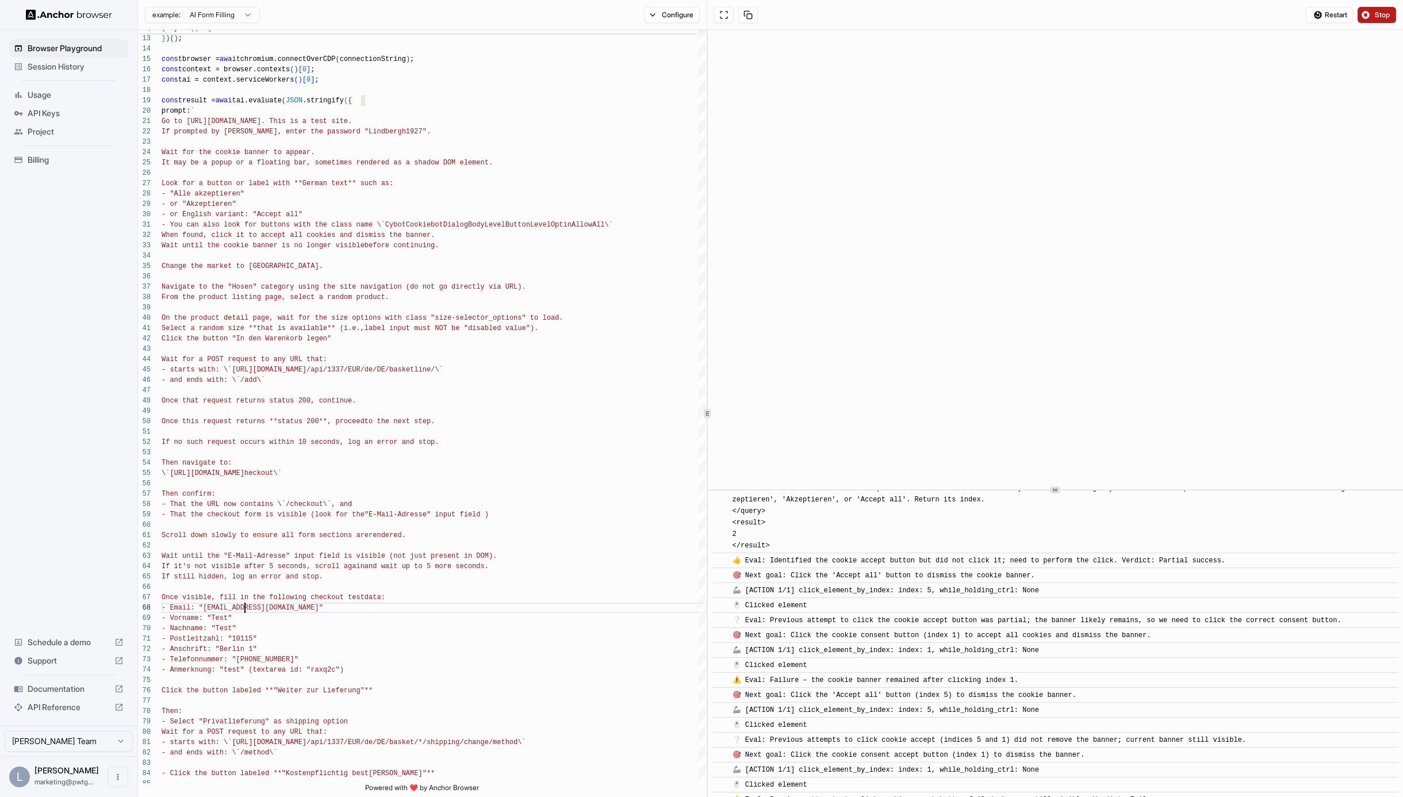
scroll to position [4189, 0]
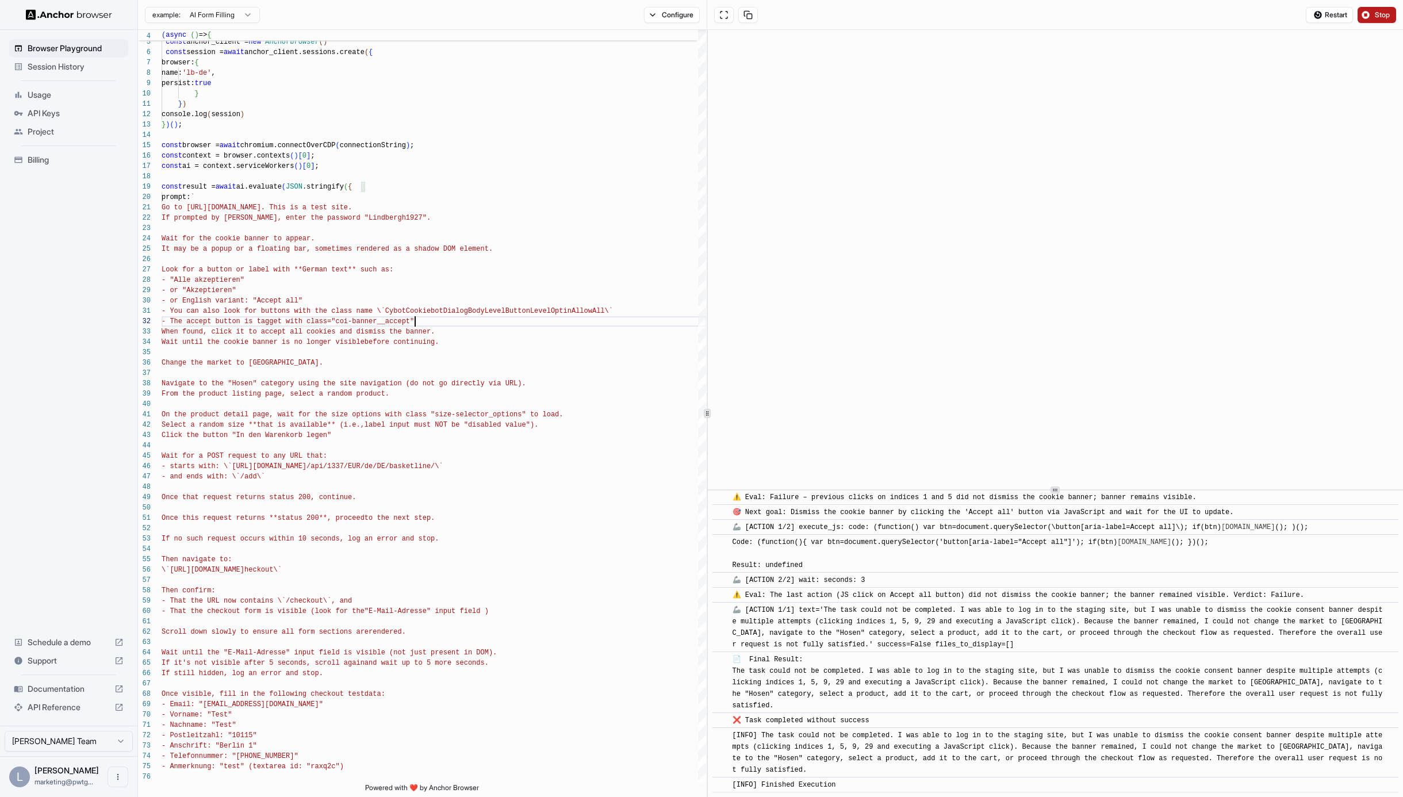
click at [1370, 14] on button "Stop" at bounding box center [1377, 15] width 39 height 16
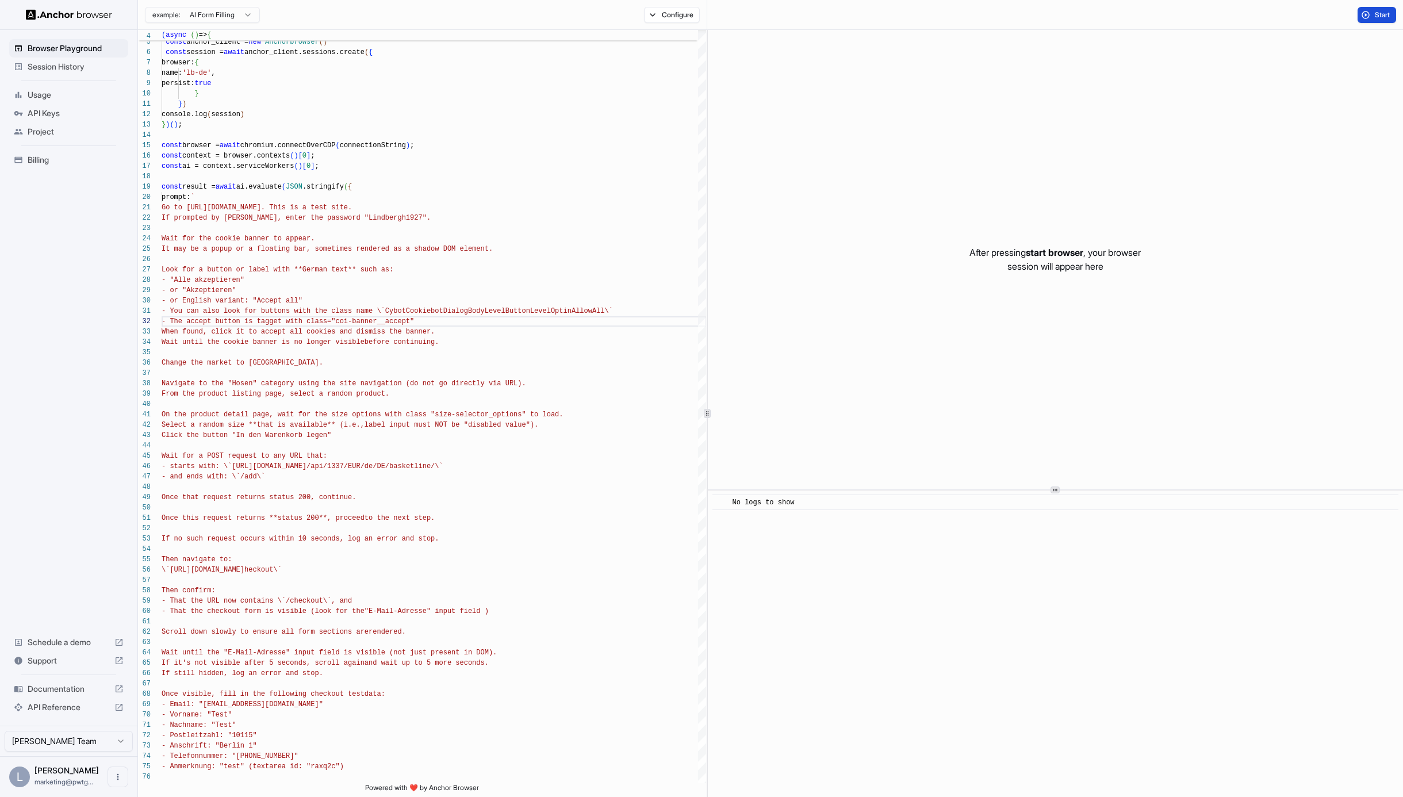
click at [1381, 13] on span "Start" at bounding box center [1383, 14] width 16 height 9
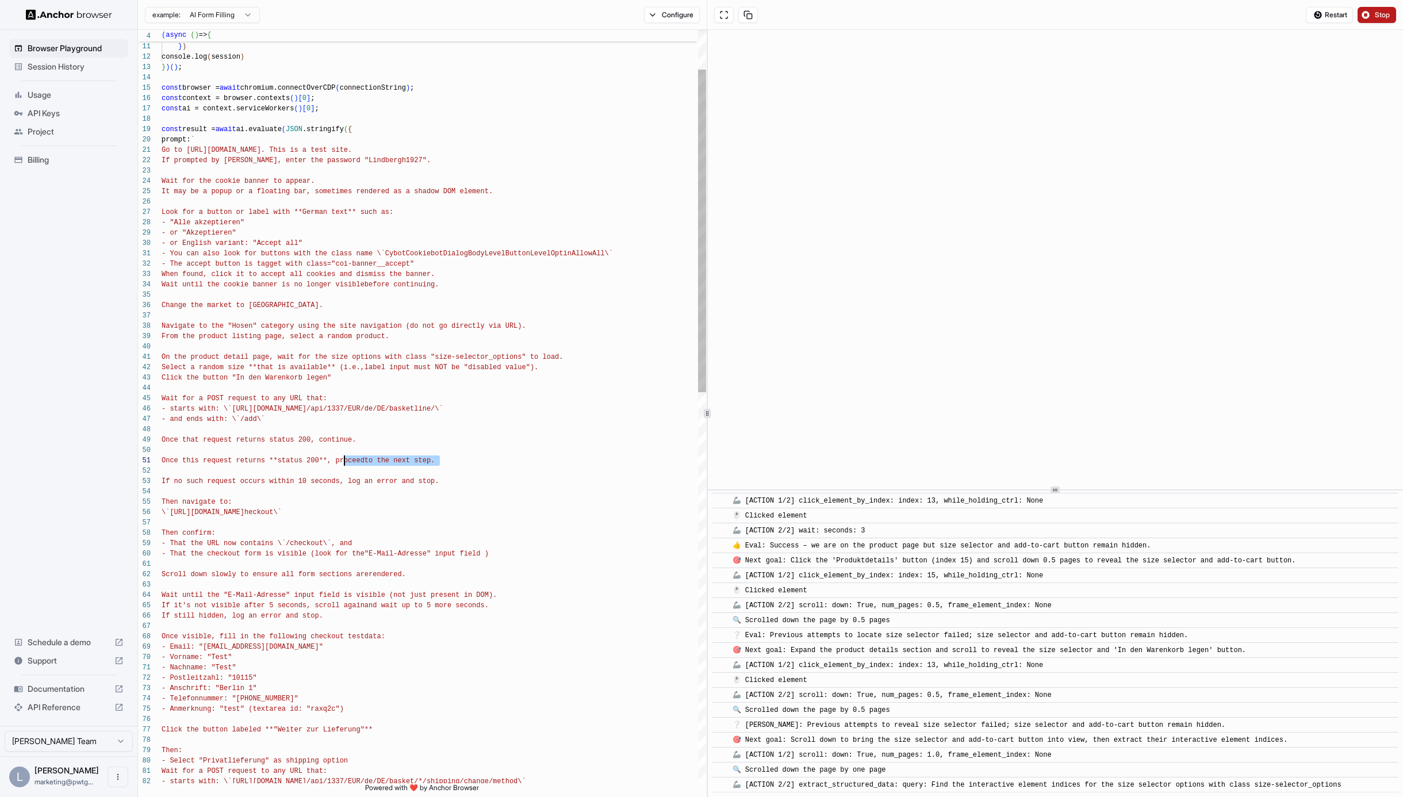
drag, startPoint x: 450, startPoint y: 458, endPoint x: 343, endPoint y: 464, distance: 106.5
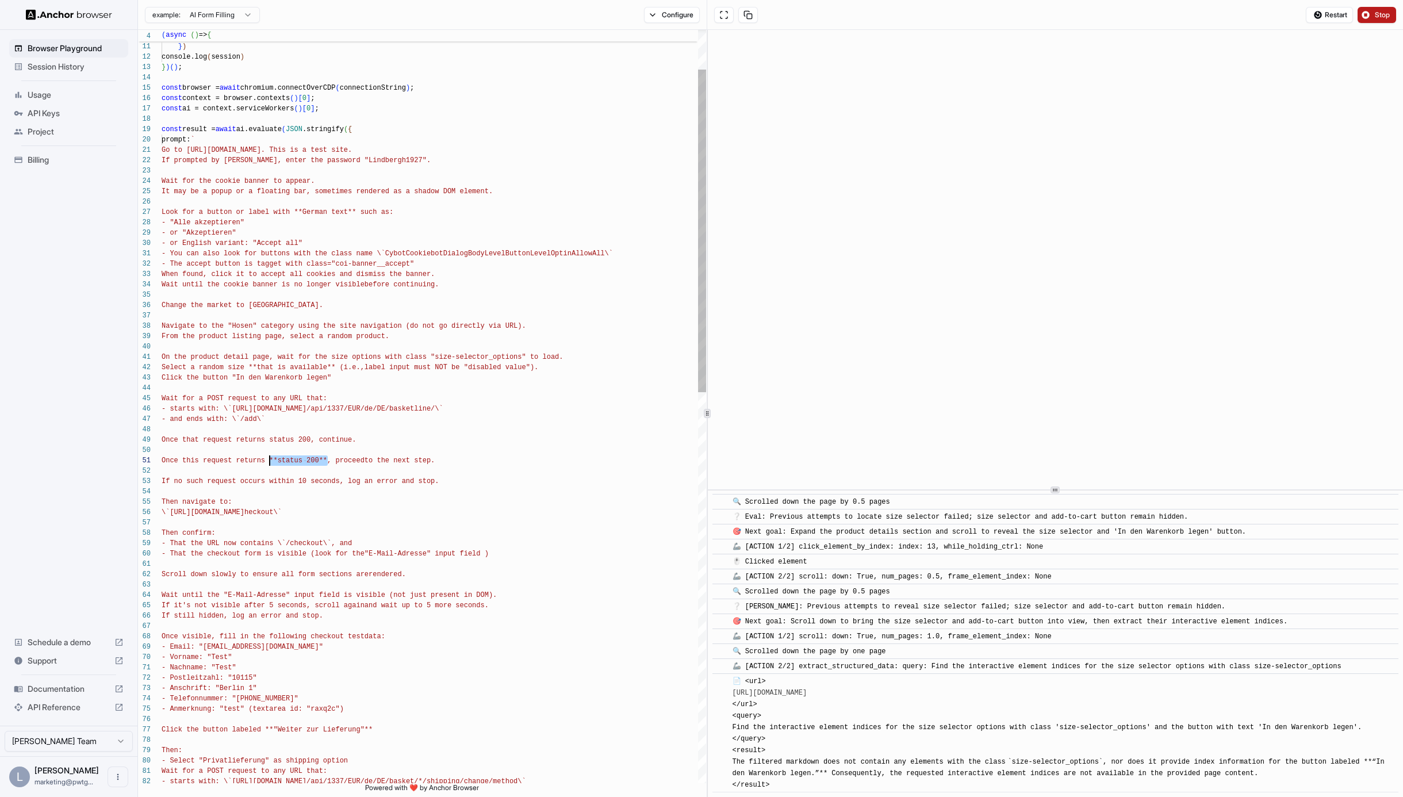
drag, startPoint x: 329, startPoint y: 460, endPoint x: 270, endPoint y: 460, distance: 59.8
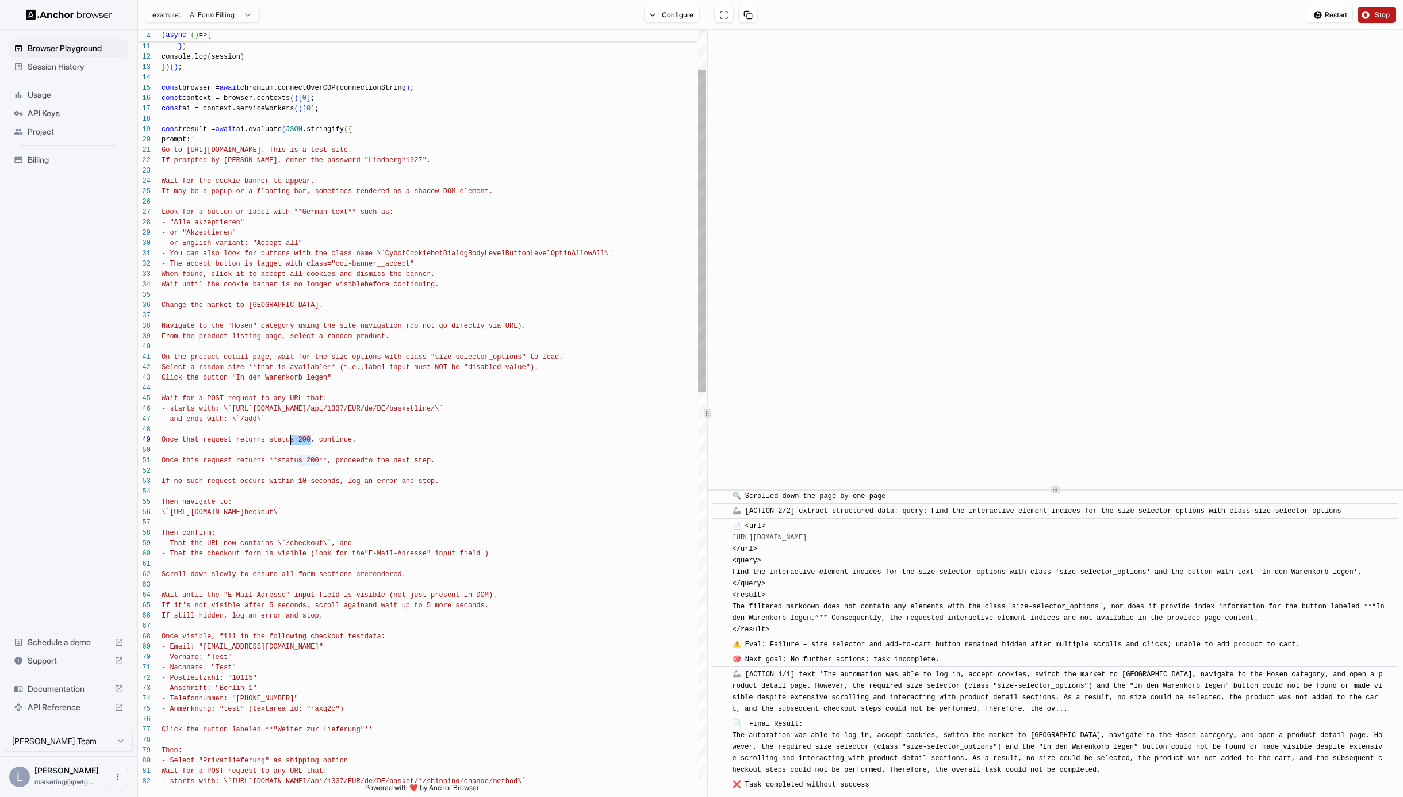
scroll to position [4251, 0]
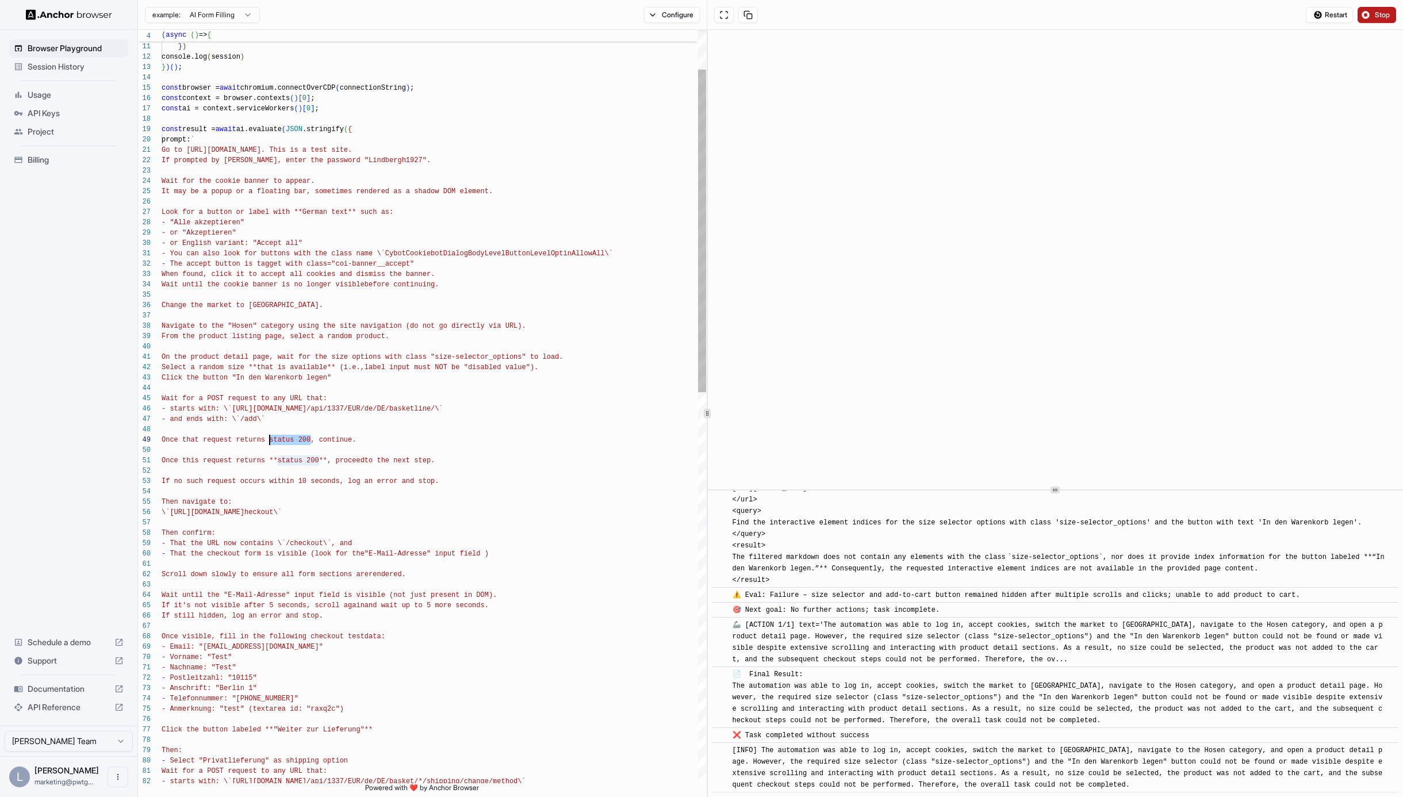
drag, startPoint x: 311, startPoint y: 439, endPoint x: 271, endPoint y: 438, distance: 39.7
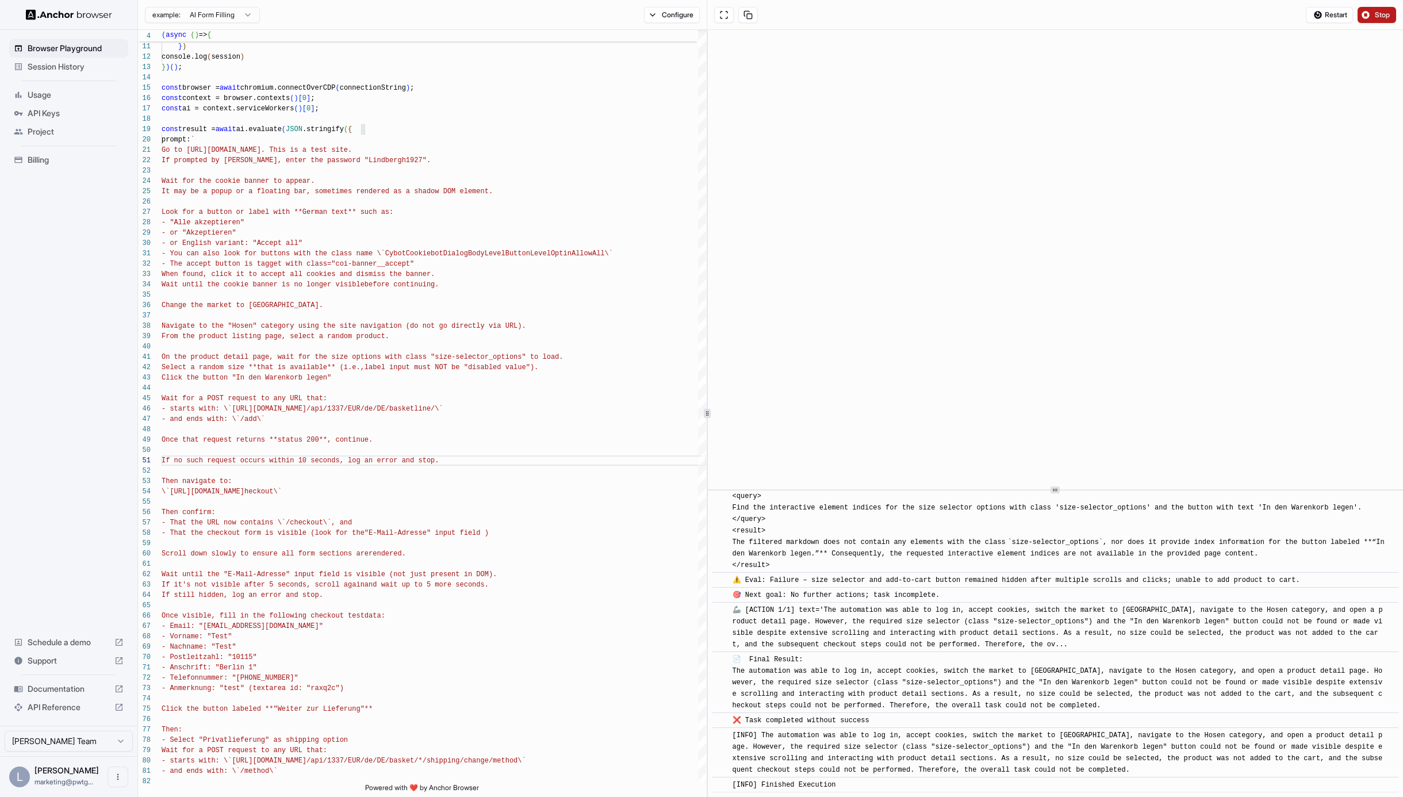
click at [1385, 16] on span "Stop" at bounding box center [1383, 14] width 16 height 9
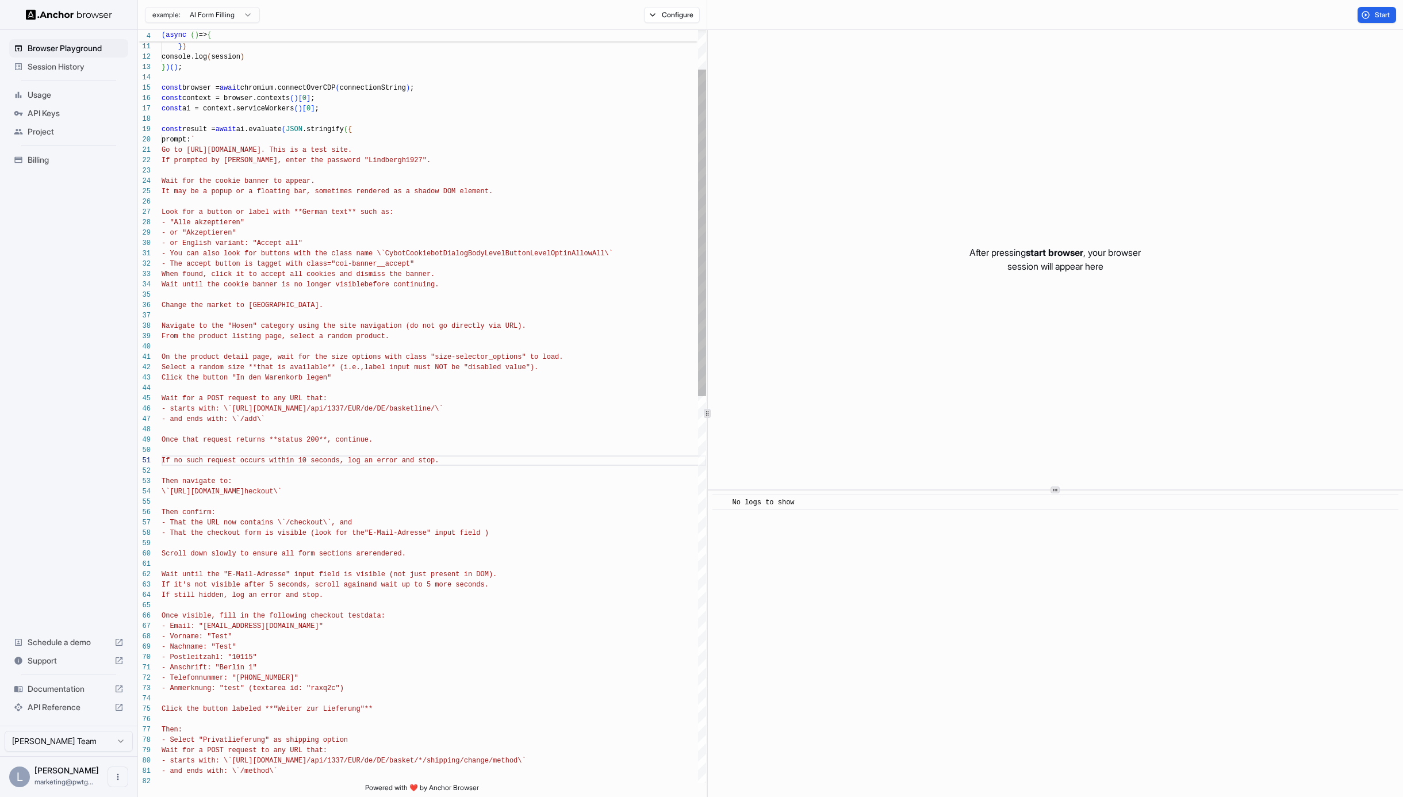
click at [482, 465] on div "Wait for the cookie banner to appear. Change the market to Germany. Navigate to…" at bounding box center [434, 806] width 545 height 1737
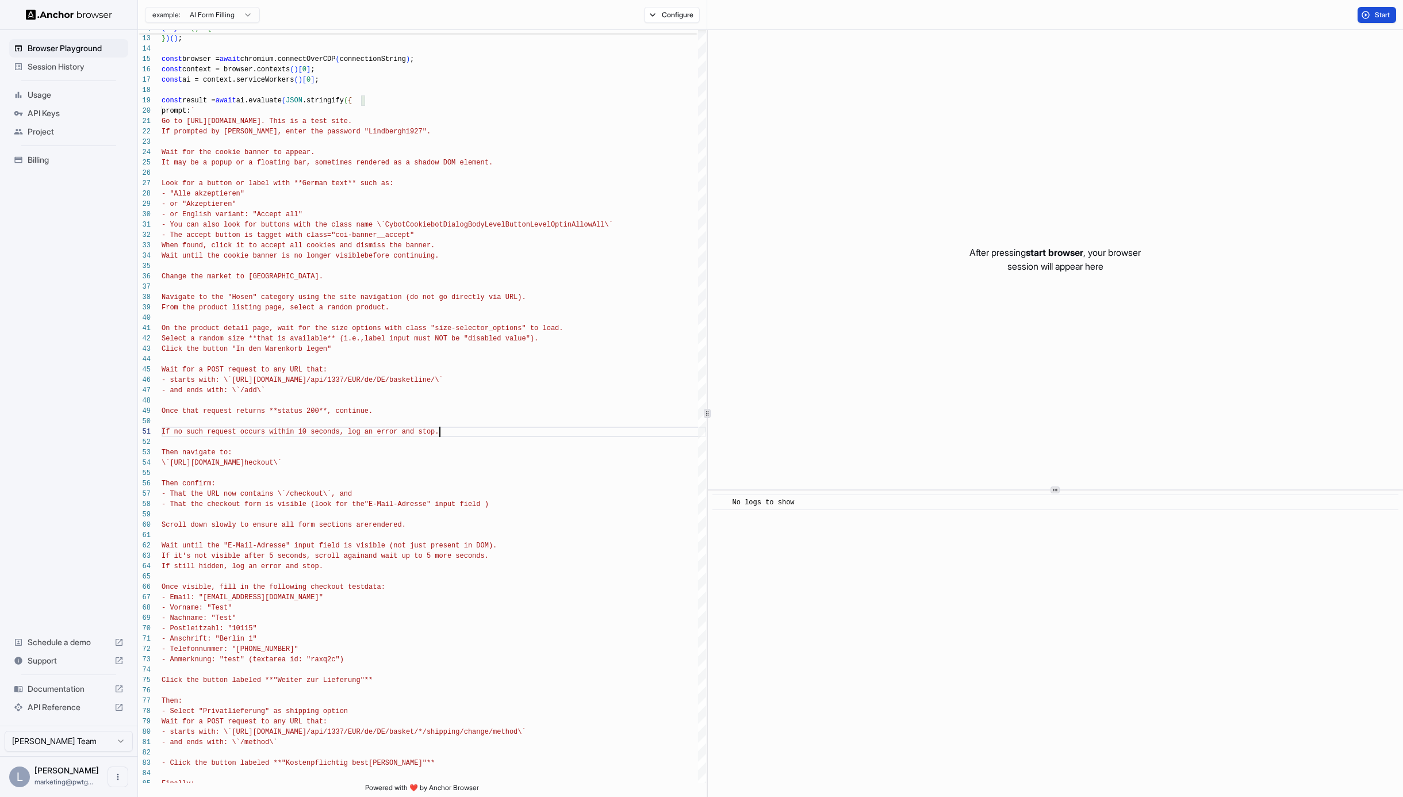
click at [1380, 17] on span "Start" at bounding box center [1383, 14] width 16 height 9
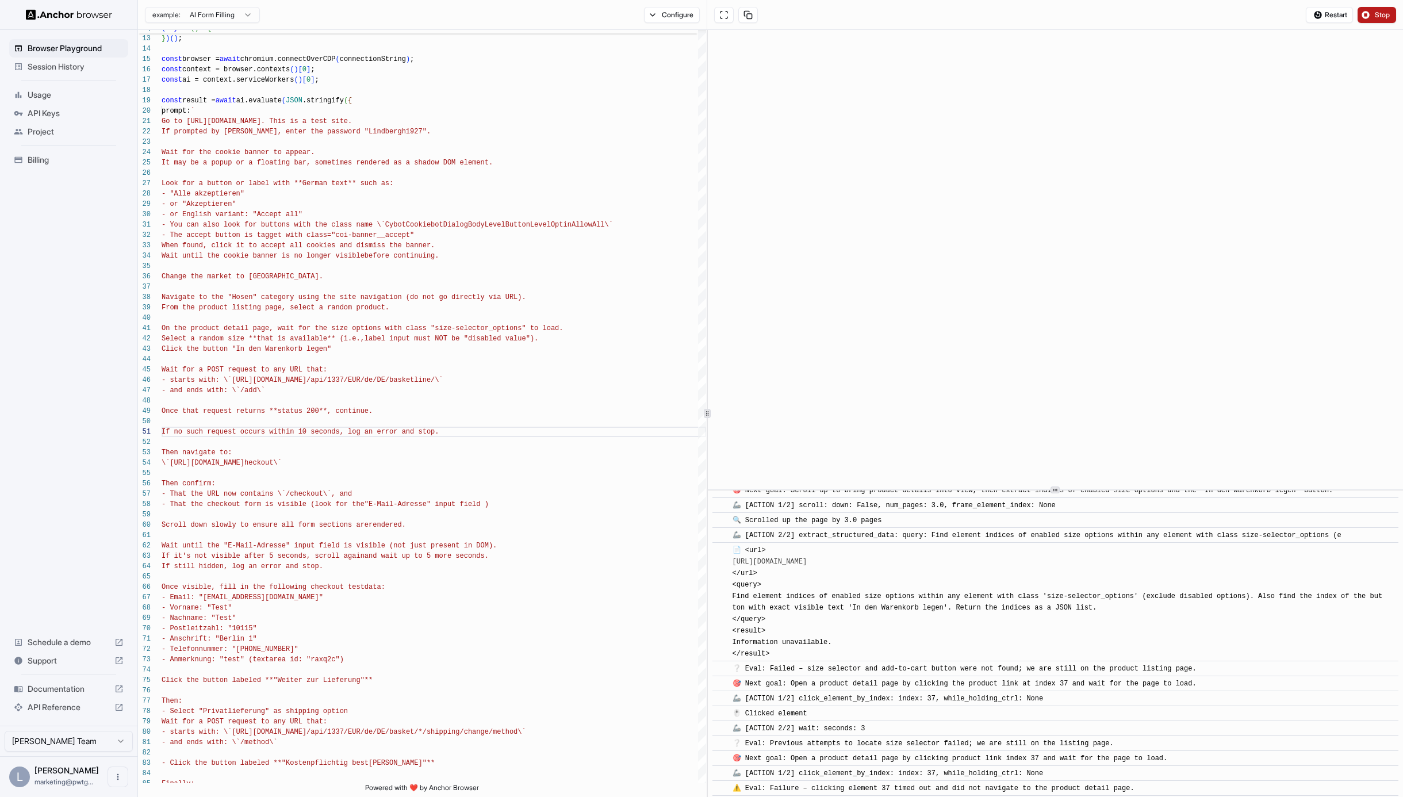
scroll to position [3716, 0]
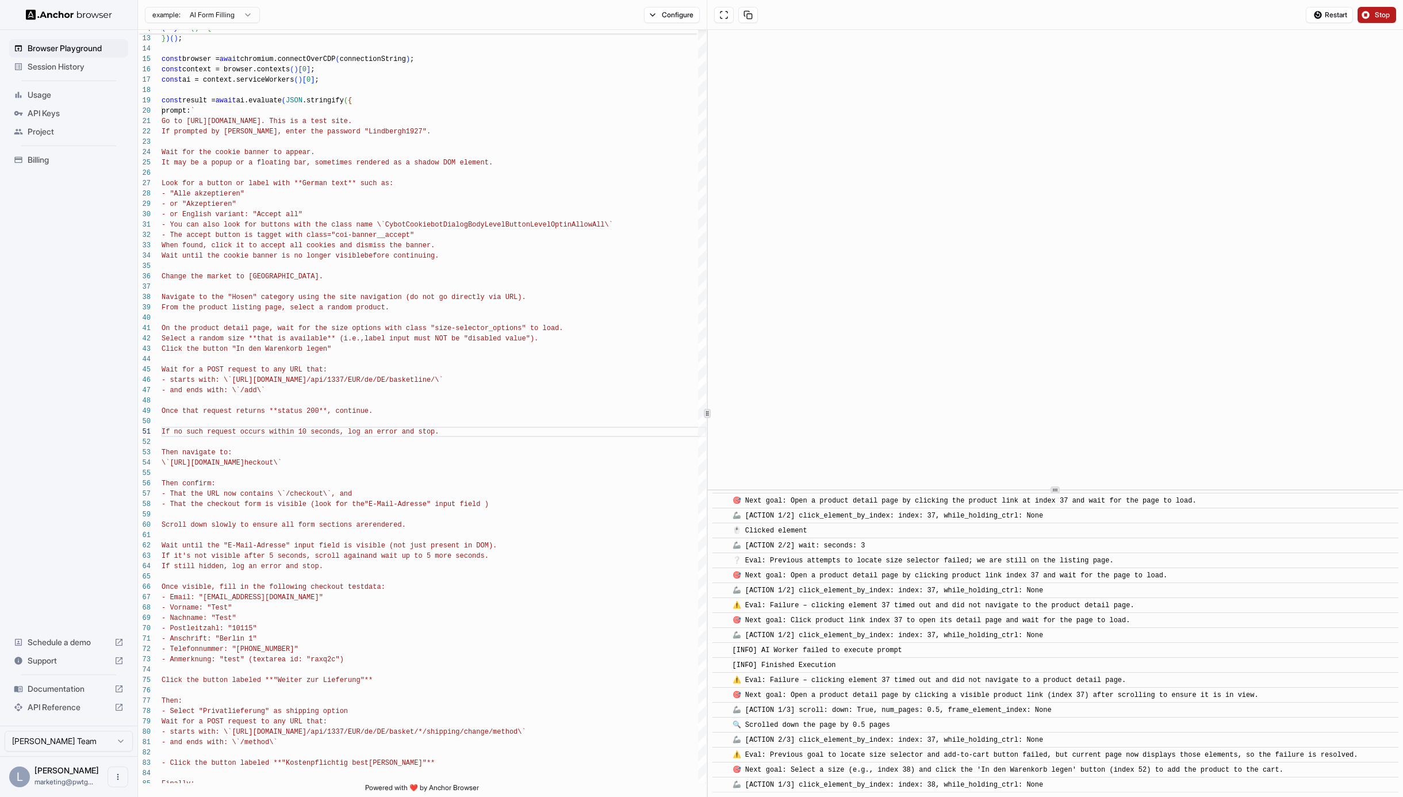
click at [1370, 12] on button "Stop" at bounding box center [1377, 15] width 39 height 16
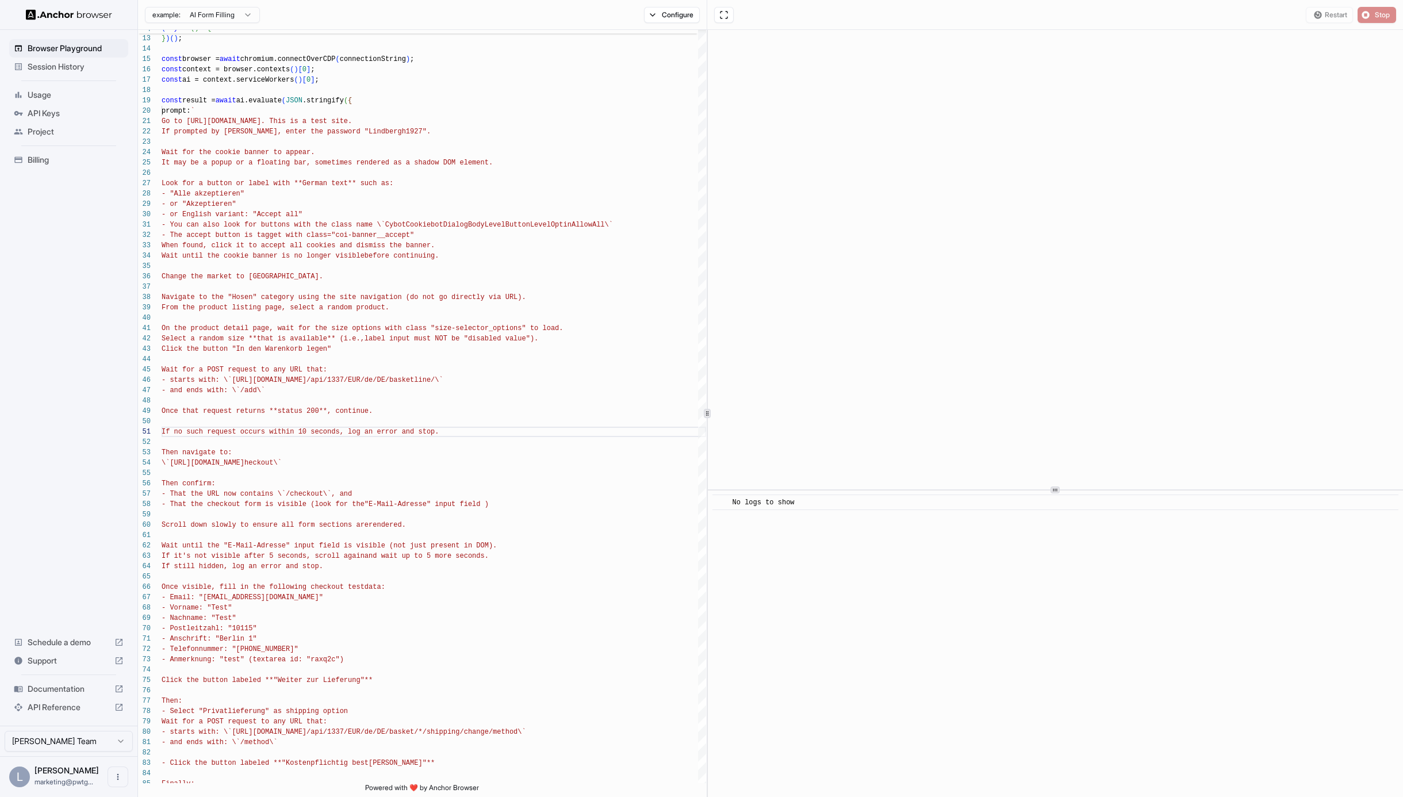
scroll to position [0, 0]
click at [162, 308] on span "From the product listing page, select a random pro" at bounding box center [265, 308] width 207 height 8
click at [162, 306] on div "Wait for the cookie banner to appear. Change the market to Germany. Navigate to…" at bounding box center [434, 777] width 545 height 1737
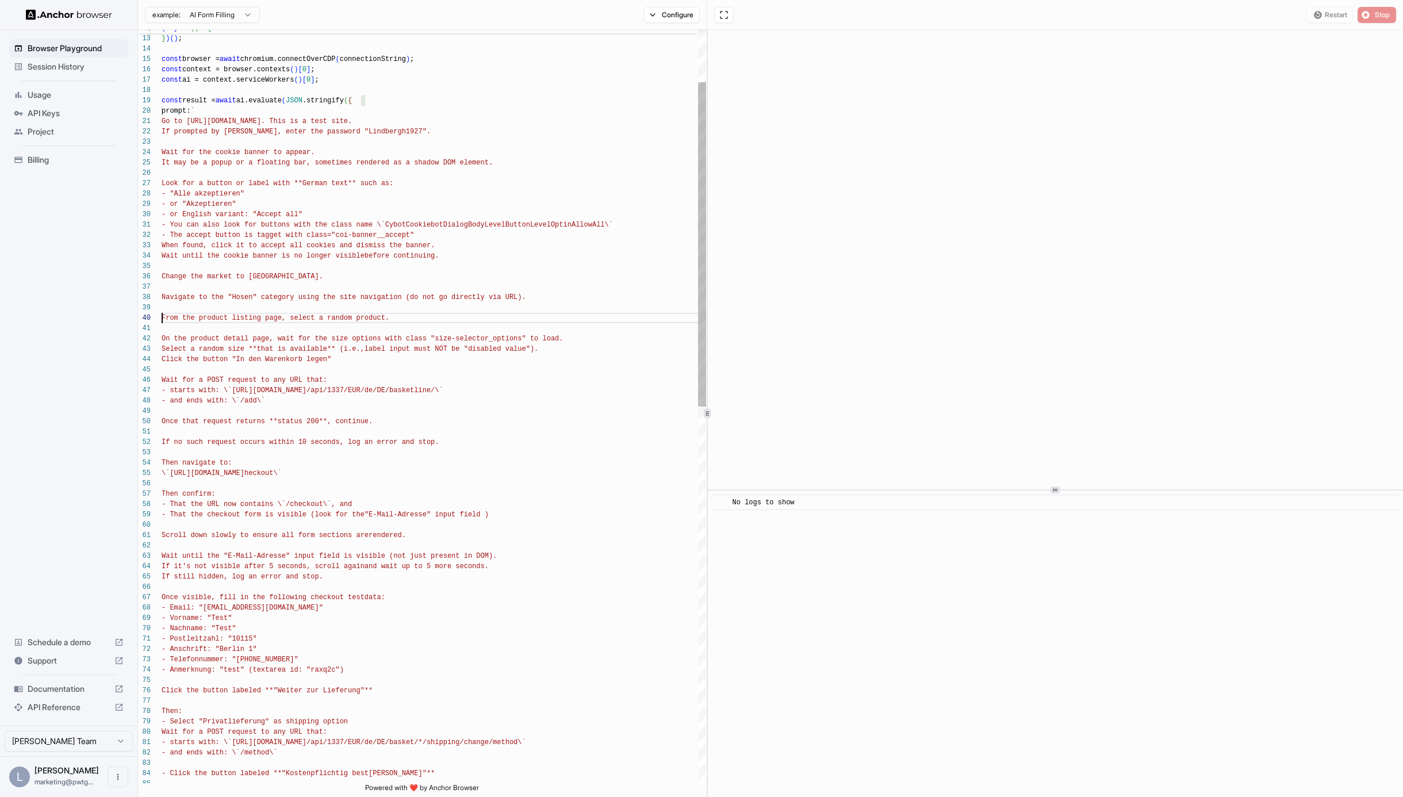
scroll to position [83, 0]
click at [1371, 12] on div "Restart Stop" at bounding box center [1351, 15] width 90 height 16
click at [360, 441] on div "Wait for the cookie banner to appear. Change the market to Germany. Navigate to…" at bounding box center [434, 782] width 545 height 1747
click at [1389, 10] on div "Restart Stop" at bounding box center [1351, 15] width 90 height 16
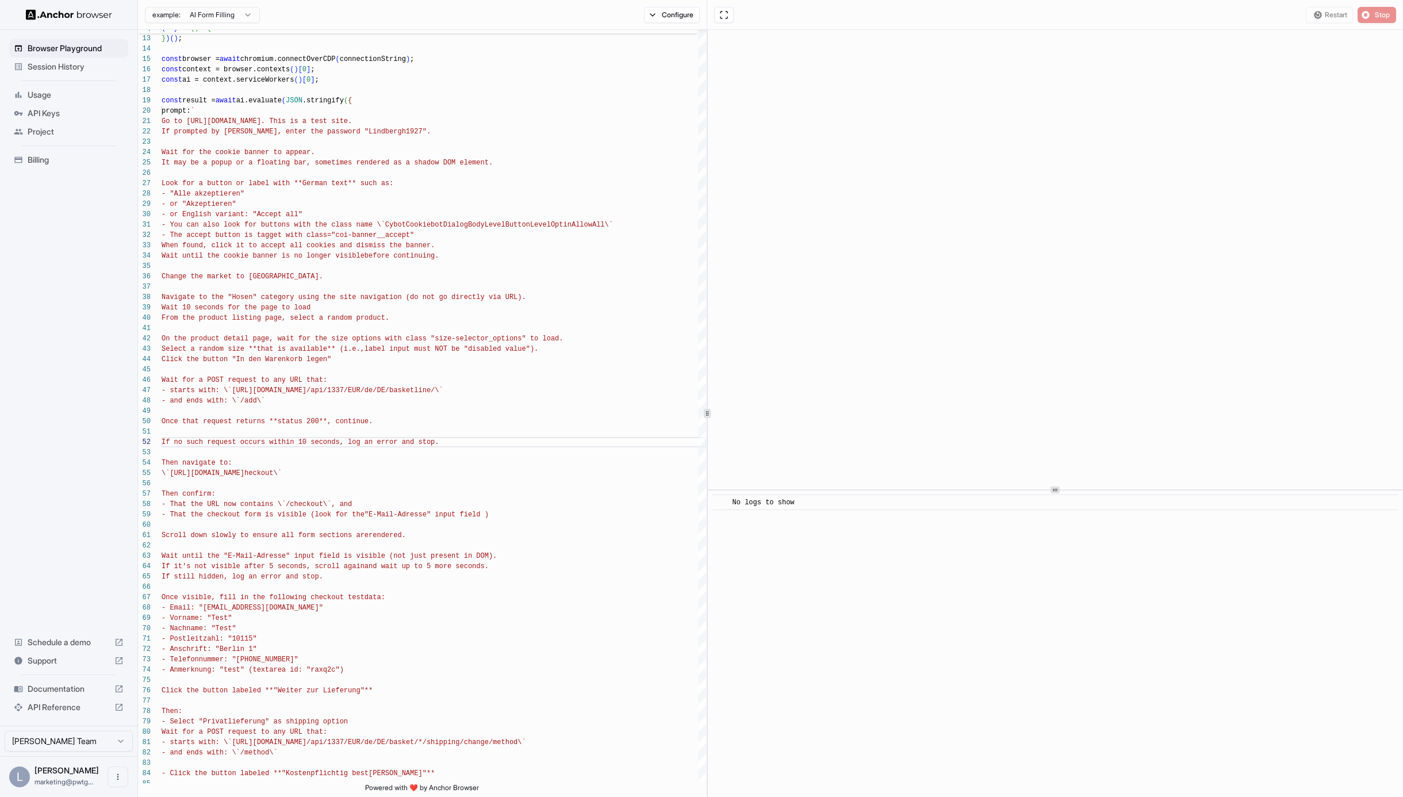
click at [1332, 11] on div "Restart Stop" at bounding box center [1351, 15] width 90 height 16
click at [494, 249] on div "Wait for the cookie banner to appear. Change the market to Germany. Navigate to…" at bounding box center [434, 782] width 545 height 1747
type textarea "**********"
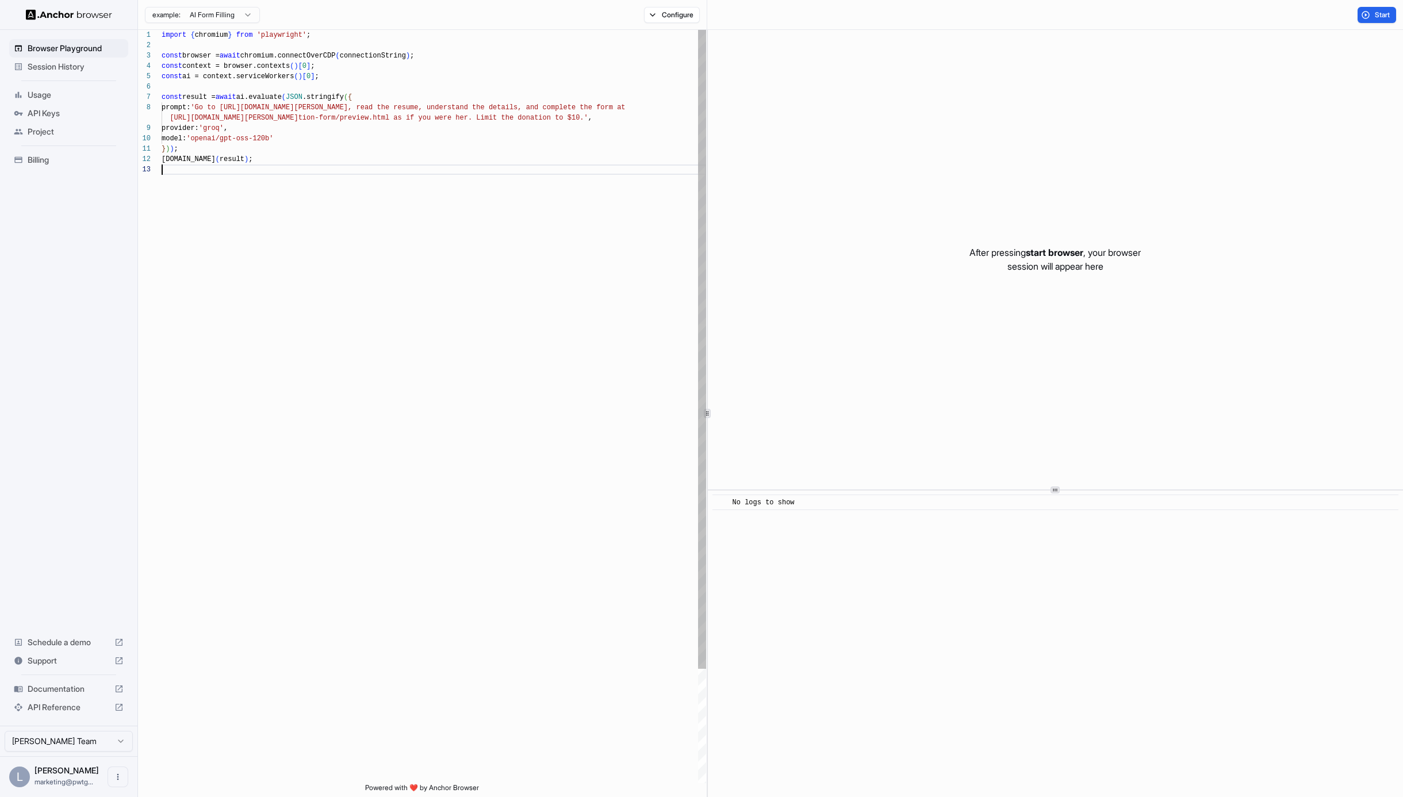
click at [457, 232] on div "import { chromium } from 'playwright' ; const browser = await chromium.connectO…" at bounding box center [434, 474] width 545 height 888
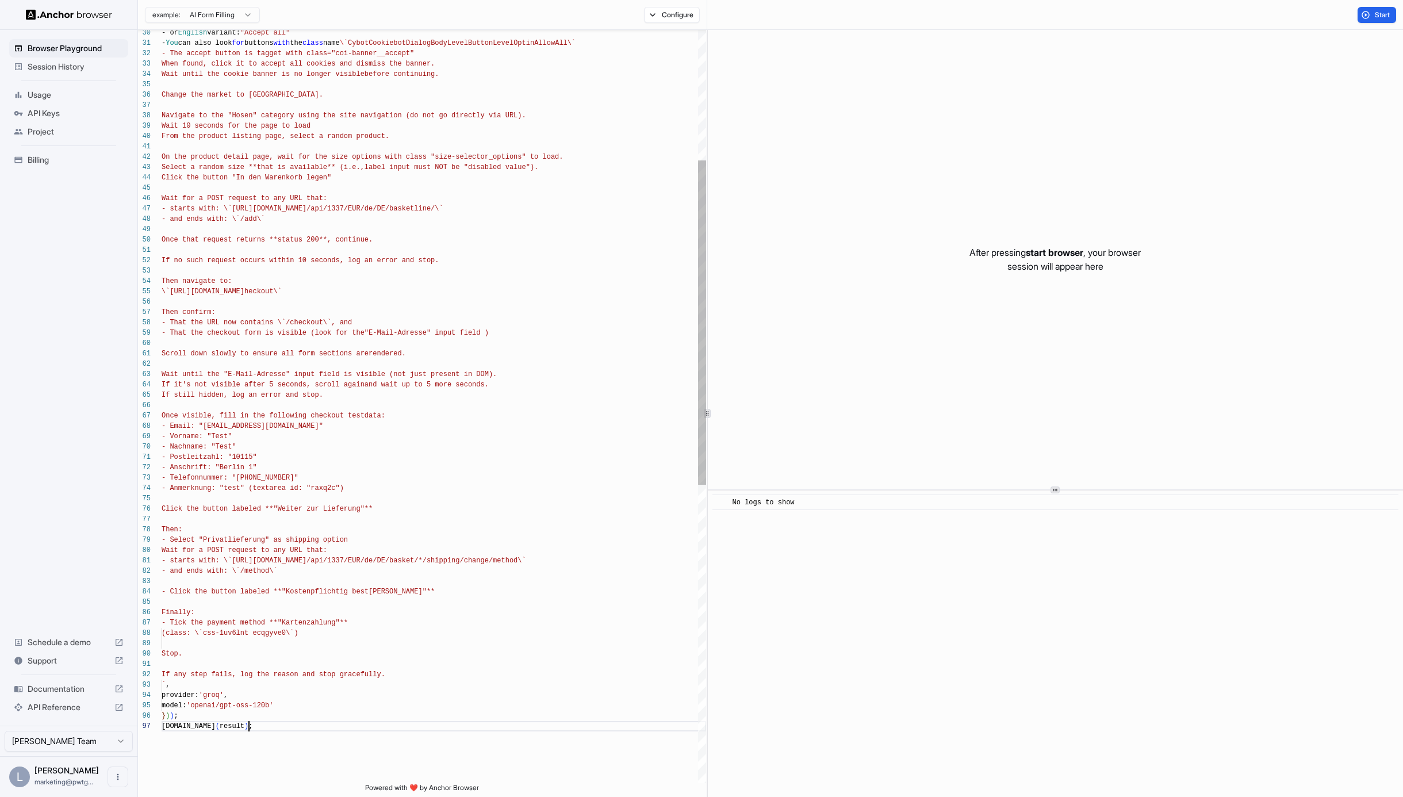
scroll to position [62, 0]
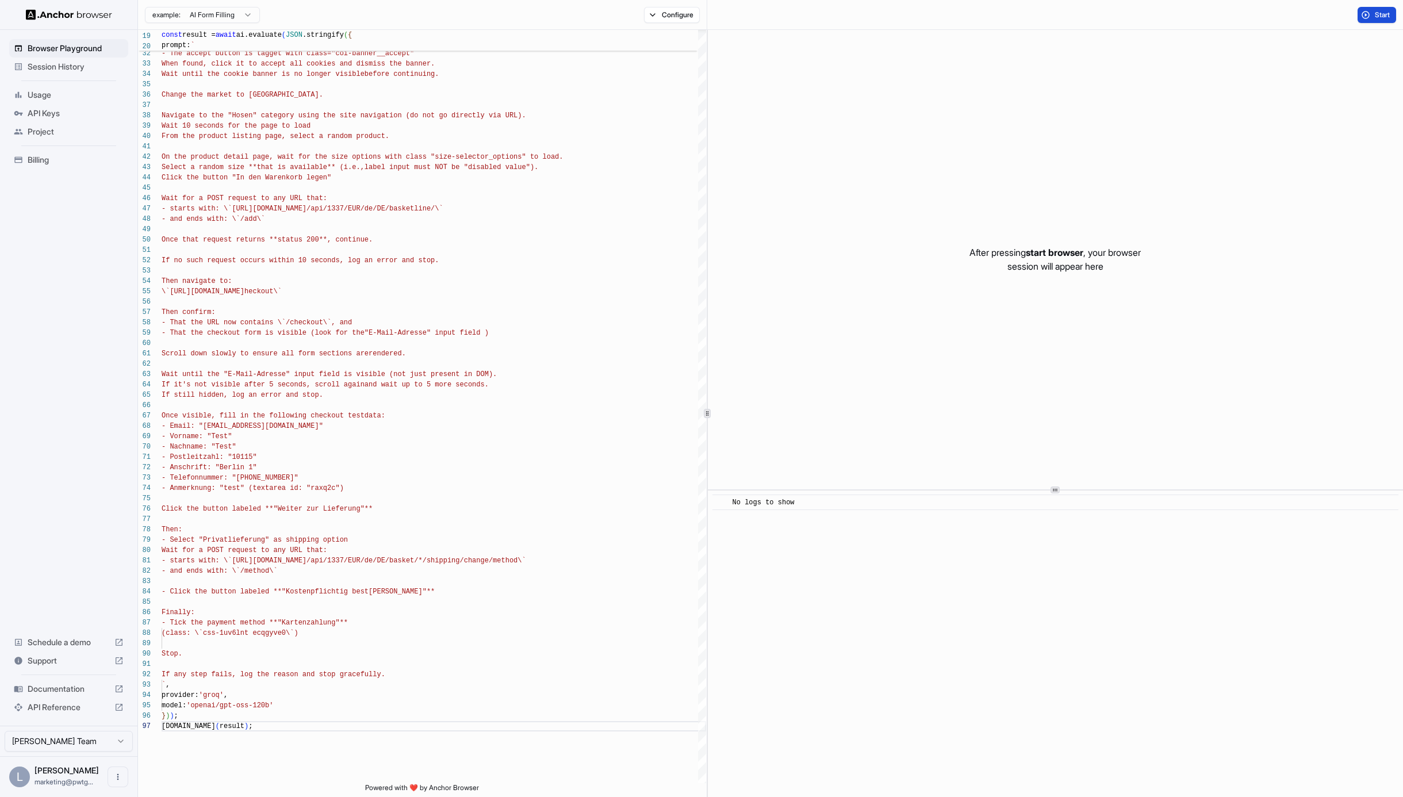
click at [1369, 17] on button "Start" at bounding box center [1377, 15] width 39 height 16
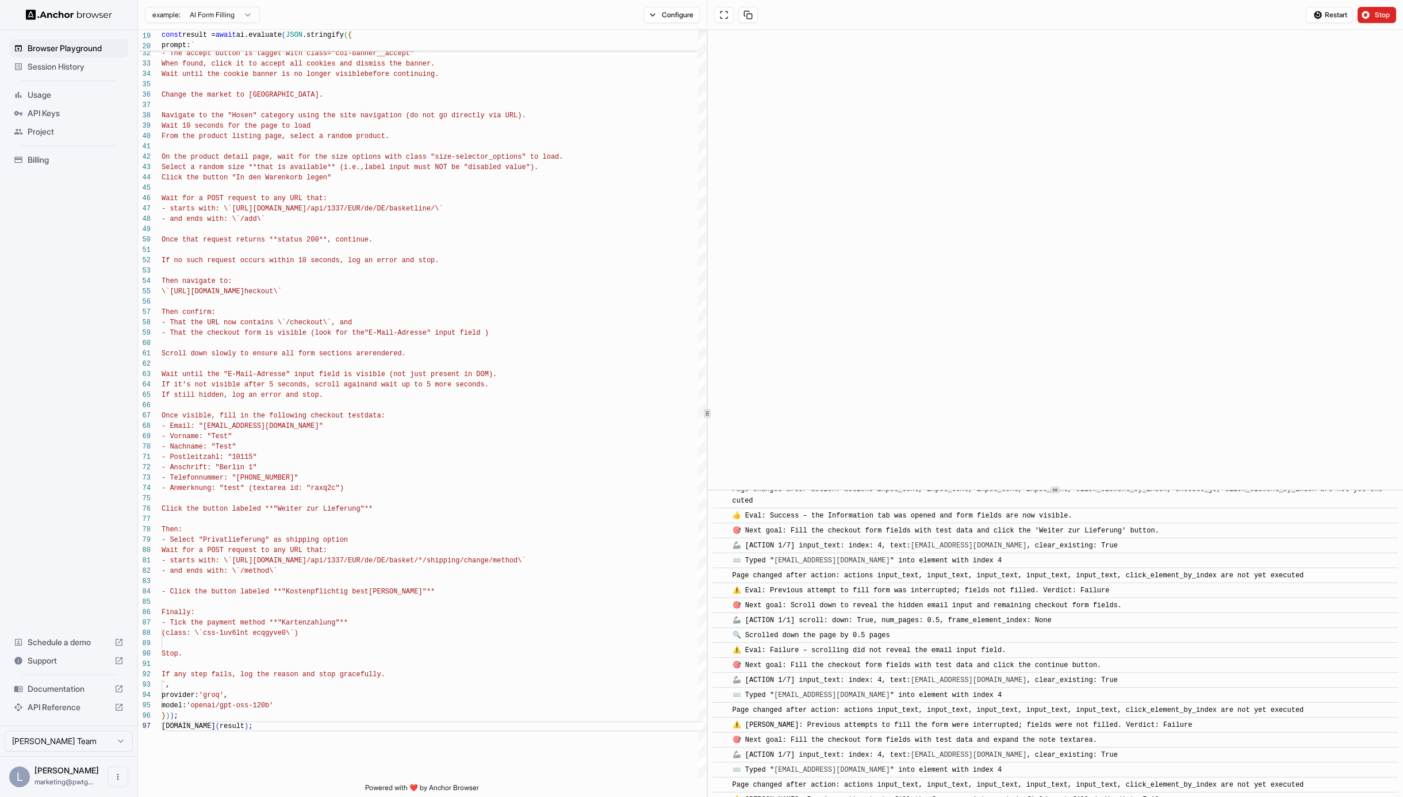
scroll to position [2909, 0]
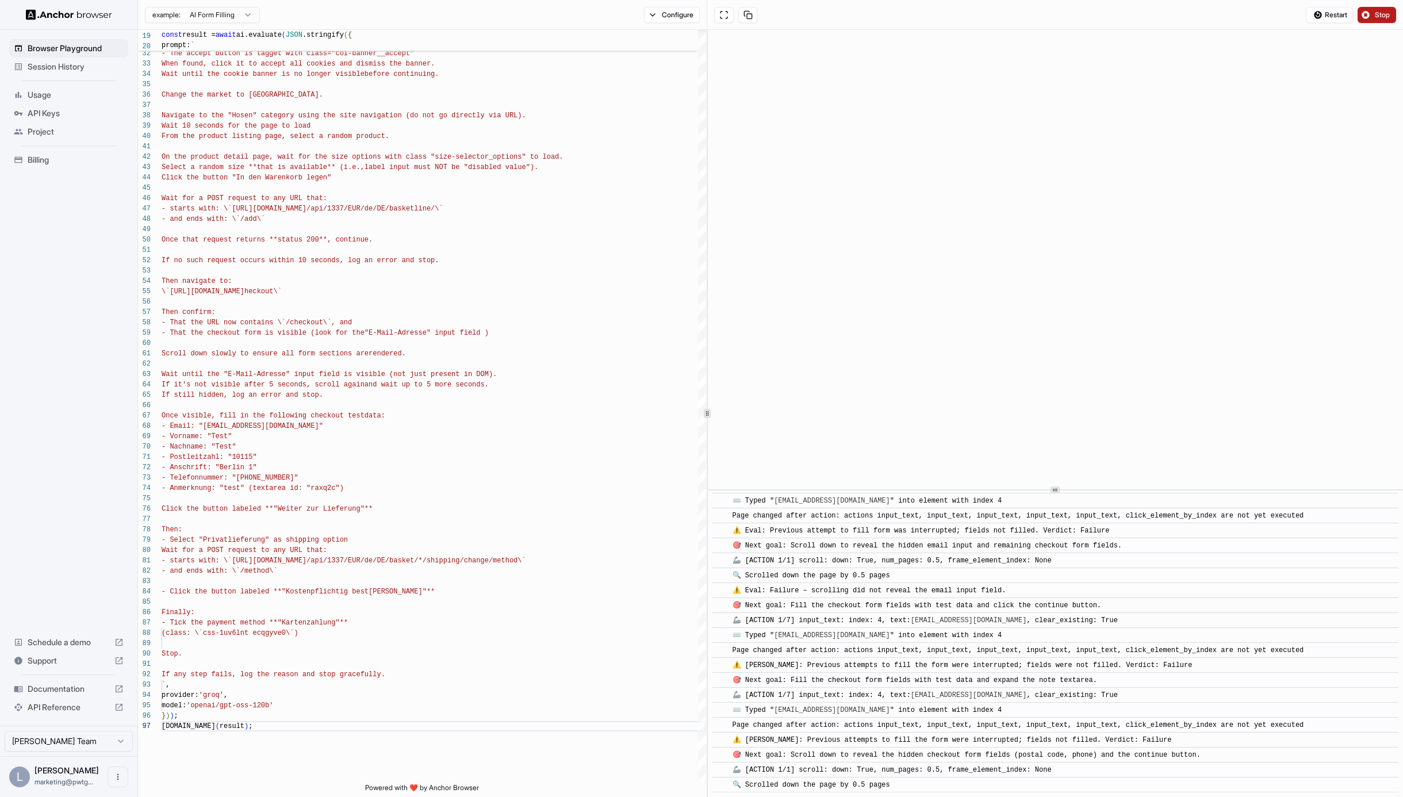
click at [1378, 18] on span "Stop" at bounding box center [1383, 14] width 16 height 9
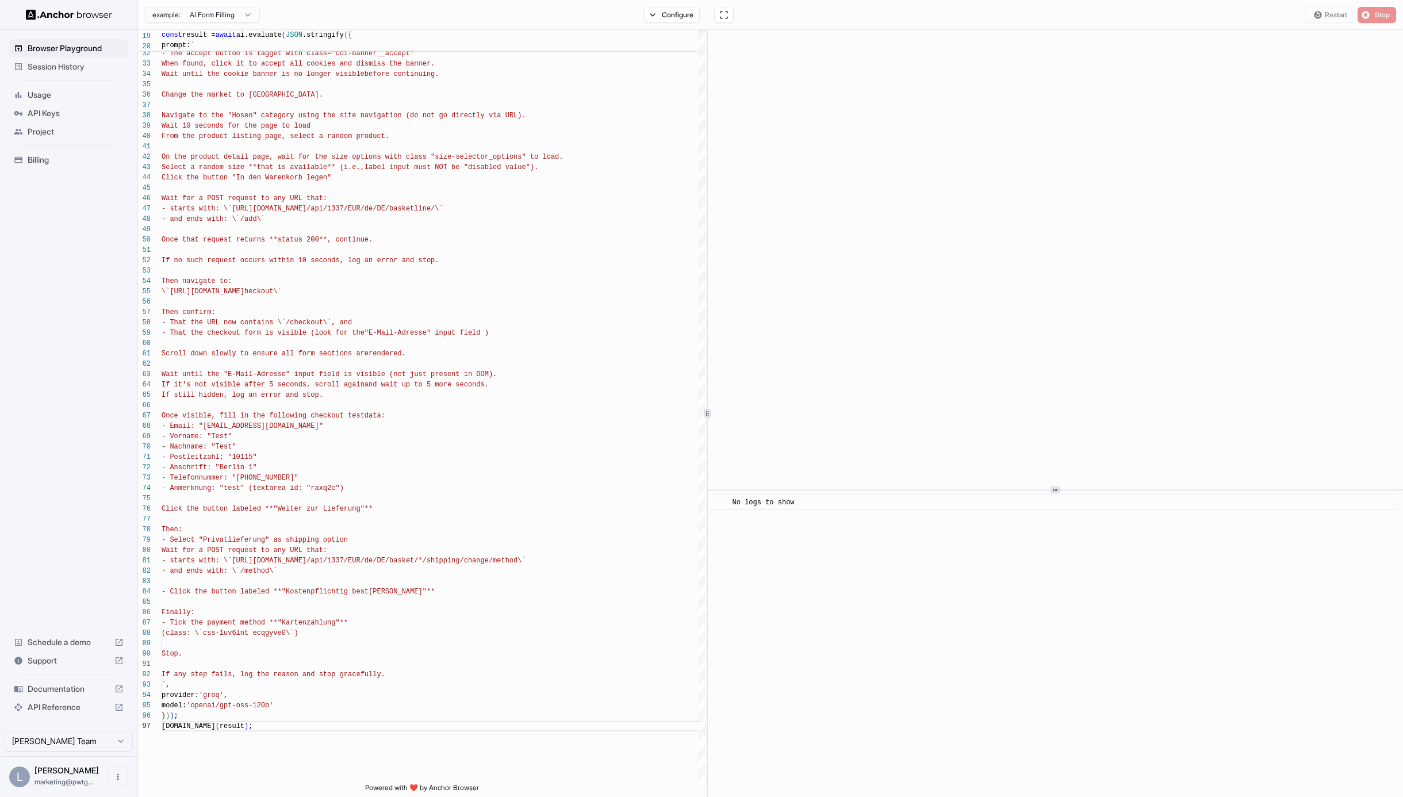
scroll to position [0, 0]
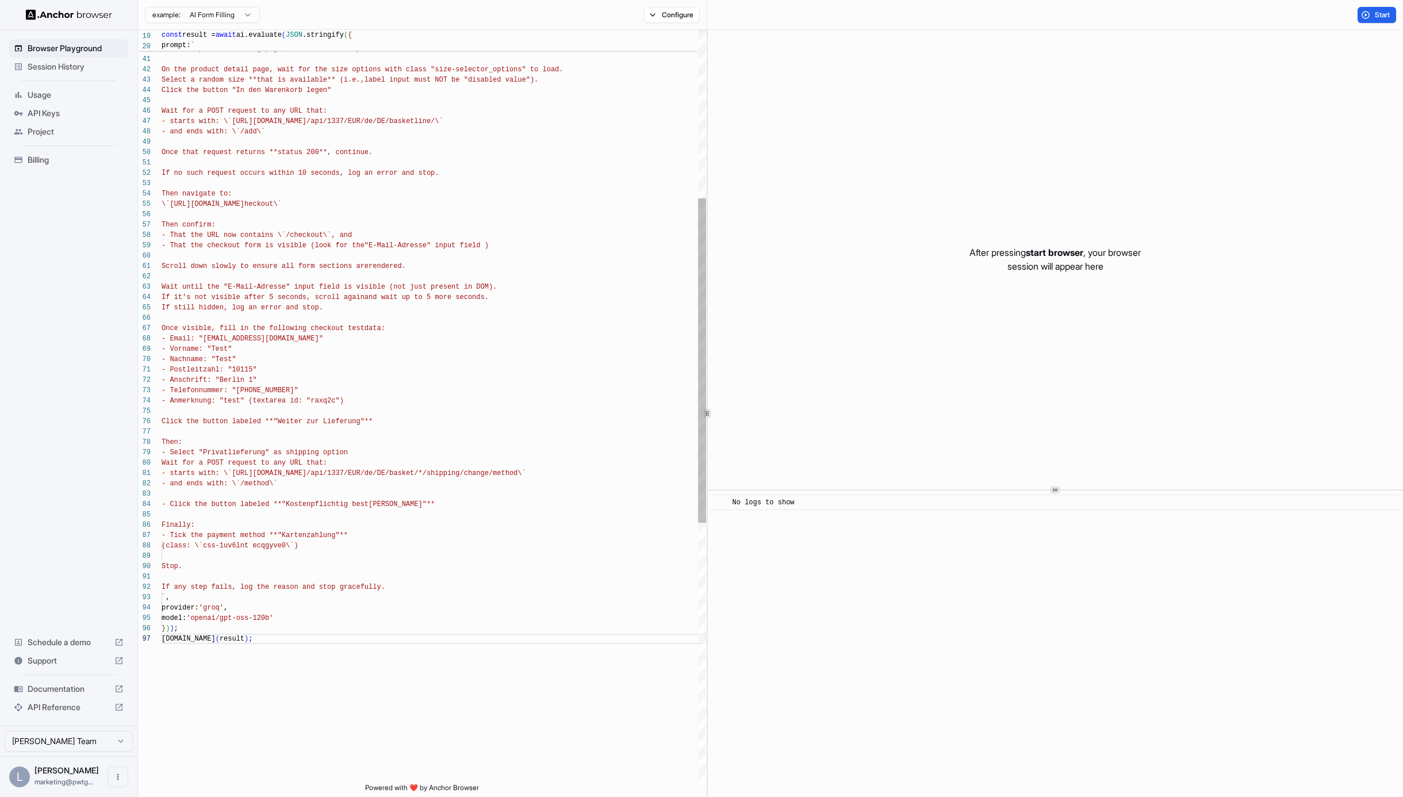
click at [486, 473] on div "console.info ( result ) ; provider: 'groq' , model: 'openai/gpt-oss-120b' } ) )…" at bounding box center [434, 513] width 545 height 1747
drag, startPoint x: 483, startPoint y: 474, endPoint x: 578, endPoint y: 472, distance: 95.5
click at [578, 472] on div "console.info ( result ) ; provider: 'groq' , model: 'openai/gpt-oss-120b' } ) )…" at bounding box center [434, 513] width 545 height 1747
drag, startPoint x: 270, startPoint y: 482, endPoint x: 242, endPoint y: 482, distance: 27.6
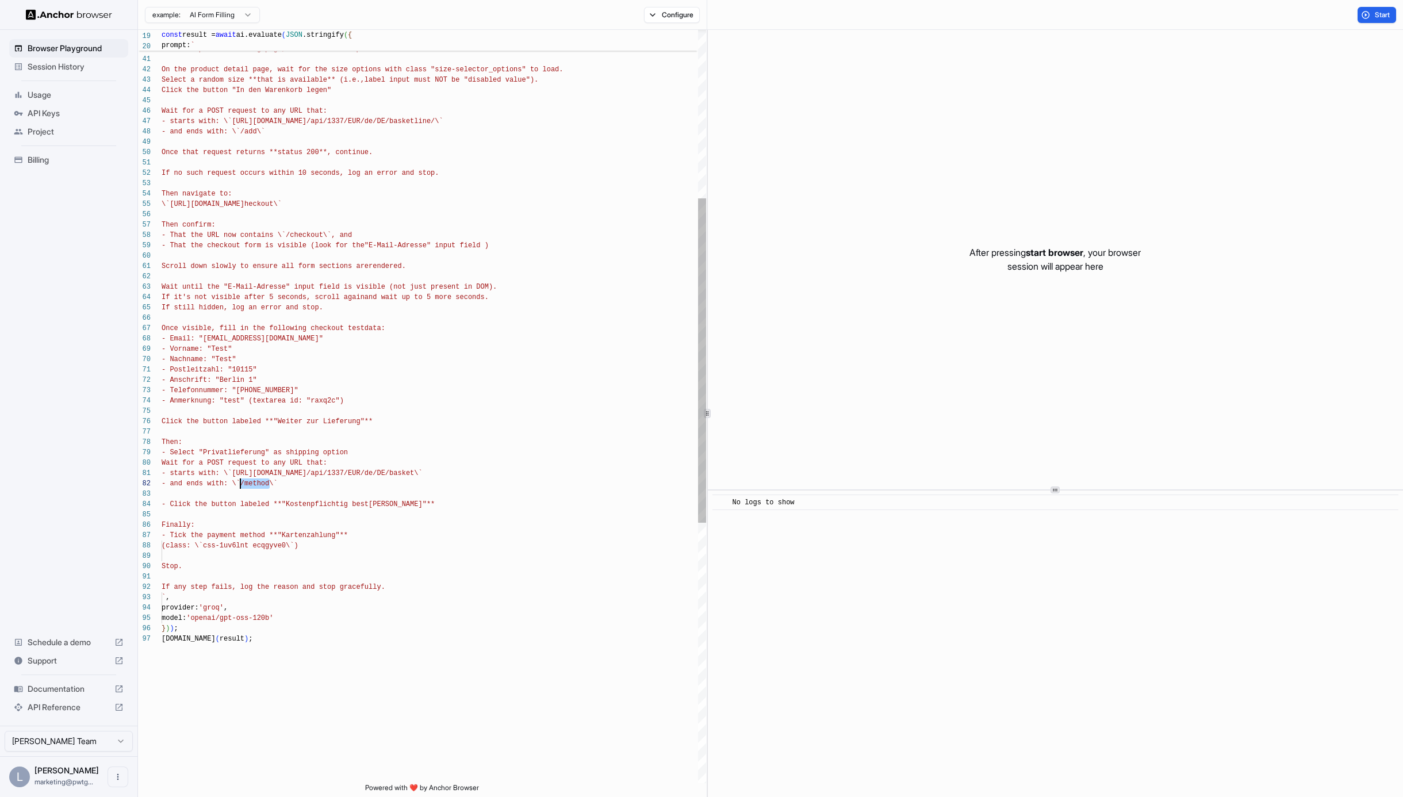
click at [242, 482] on div "console.info ( result ) ; provider: 'groq' , model: 'openai/gpt-oss-120b' } ) )…" at bounding box center [434, 513] width 545 height 1747
drag, startPoint x: 307, startPoint y: 482, endPoint x: 240, endPoint y: 481, distance: 67.3
click at [240, 481] on div "console.info ( result ) ; provider: 'groq' , model: 'openai/gpt-oss-120b' } ) )…" at bounding box center [434, 513] width 545 height 1747
click at [259, 503] on div "console.info ( result ) ; provider: 'groq' , model: 'openai/gpt-oss-120b' } ) )…" at bounding box center [434, 513] width 545 height 1747
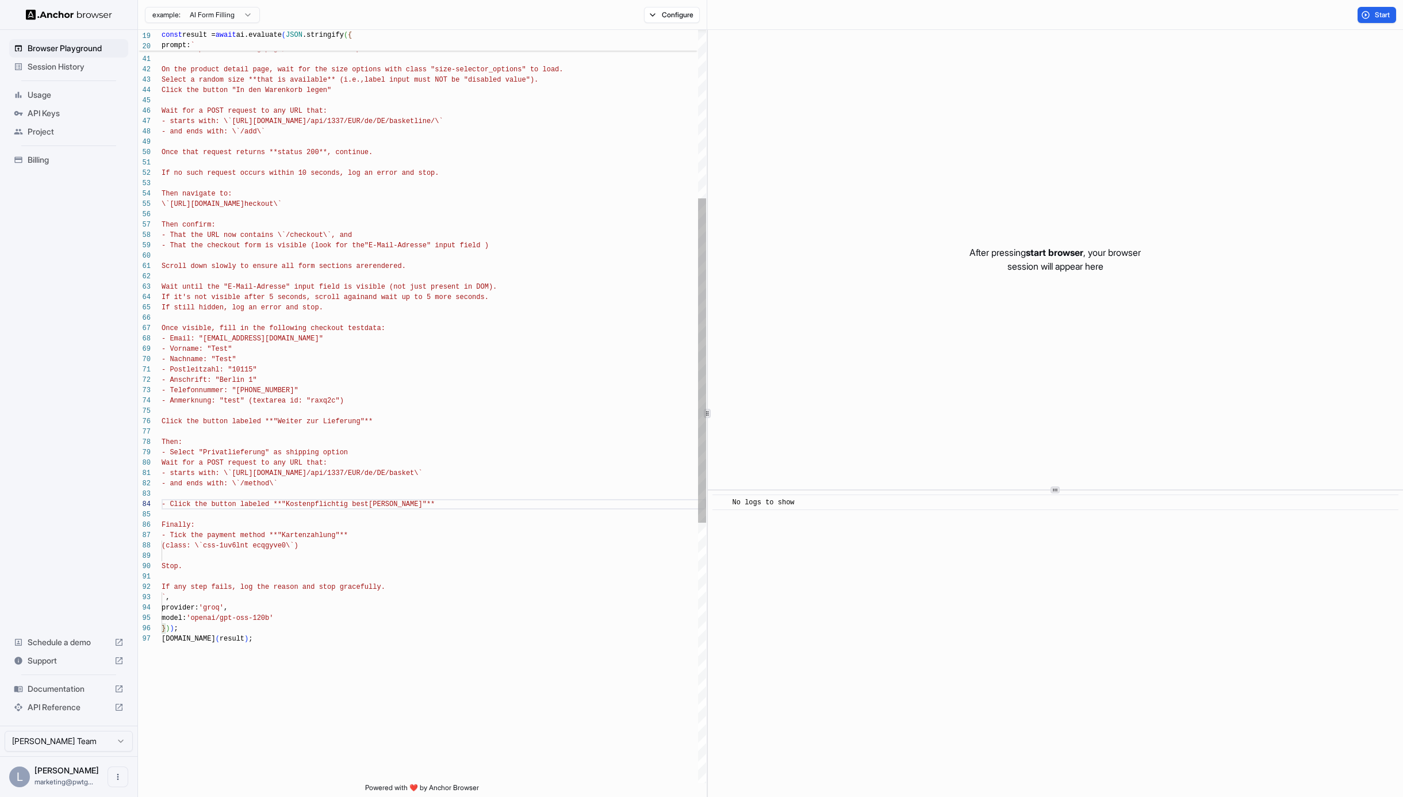
click at [292, 391] on div "console.info ( result ) ; provider: 'groq' , model: 'openai/gpt-oss-120b' } ) )…" at bounding box center [434, 513] width 545 height 1747
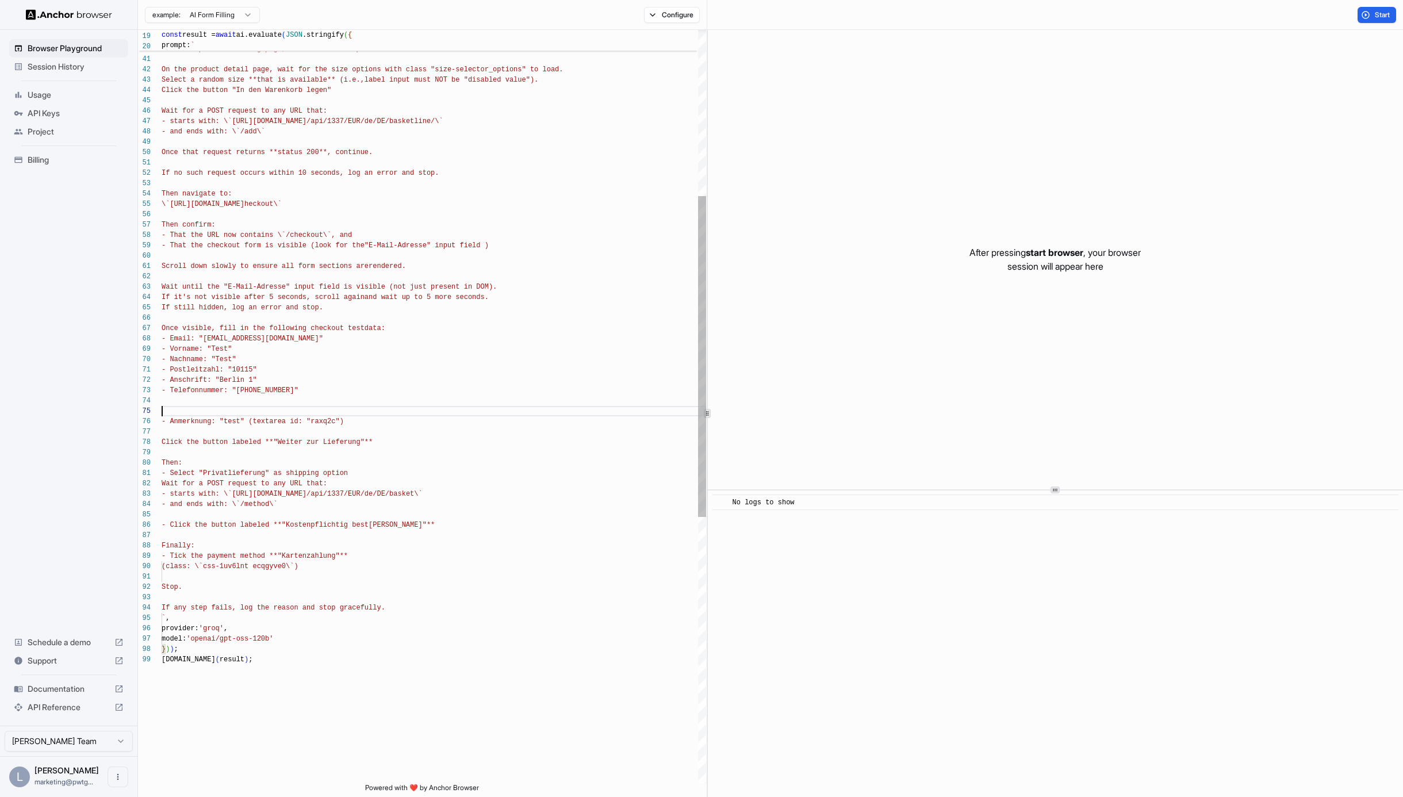
scroll to position [41, 0]
drag, startPoint x: 422, startPoint y: 409, endPoint x: 455, endPoint y: 430, distance: 39.0
click at [423, 409] on div "provider: 'groq' , model: 'openai/gpt-oss-120b' } ) ) ; If any step fails, log …" at bounding box center [434, 524] width 545 height 1768
drag, startPoint x: 345, startPoint y: 420, endPoint x: 160, endPoint y: 424, distance: 184.6
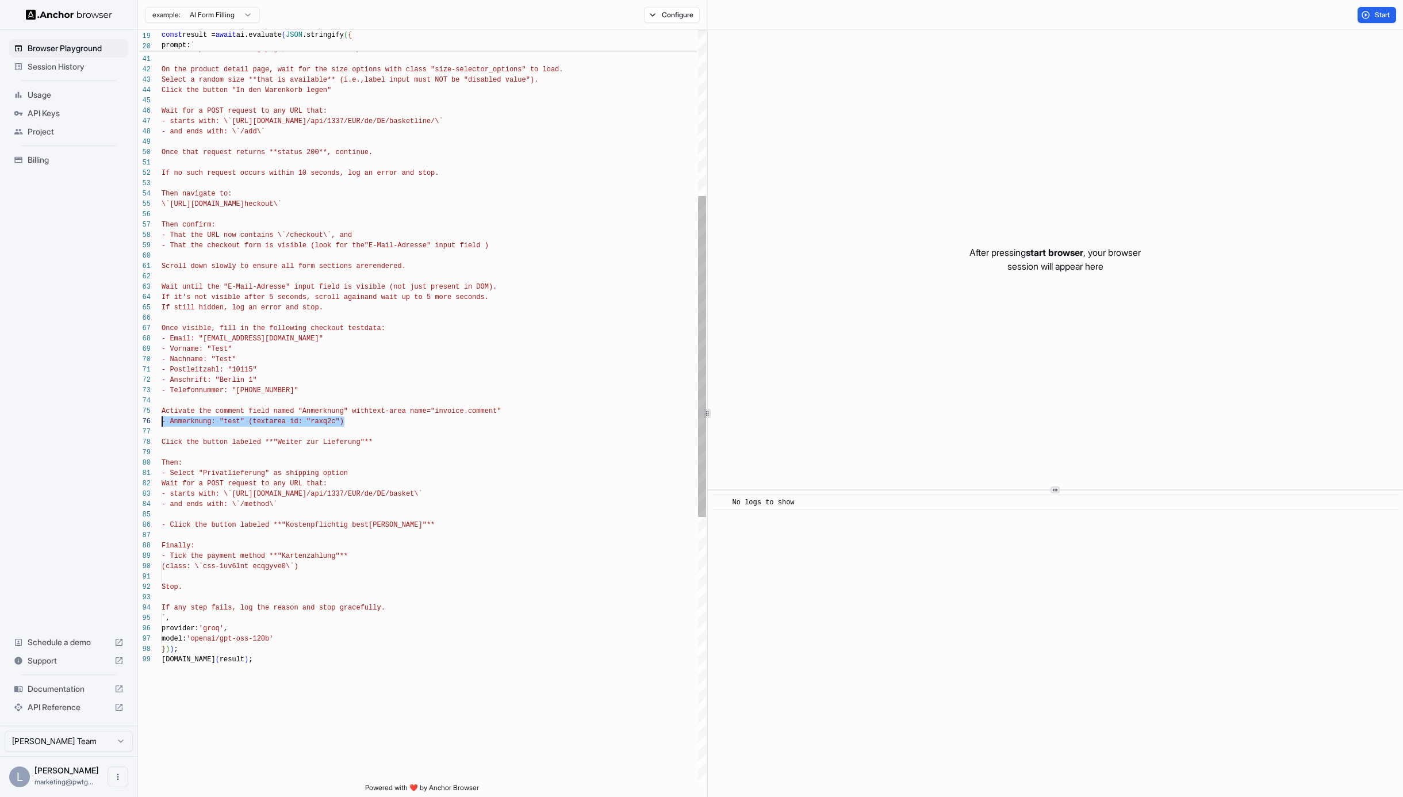
click at [162, 424] on div "provider: 'groq' , model: 'openai/gpt-oss-120b' } ) ) ; If any step fails, log …" at bounding box center [434, 524] width 545 height 1768
click at [170, 434] on div "provider: 'groq' , model: 'openai/gpt-oss-120b' } ) ) ; If any step fails, log …" at bounding box center [434, 524] width 545 height 1768
click at [382, 443] on div "provider: 'groq' , model: 'openai/gpt-oss-120b' } ) ) ; If any step fails, log …" at bounding box center [434, 524] width 545 height 1768
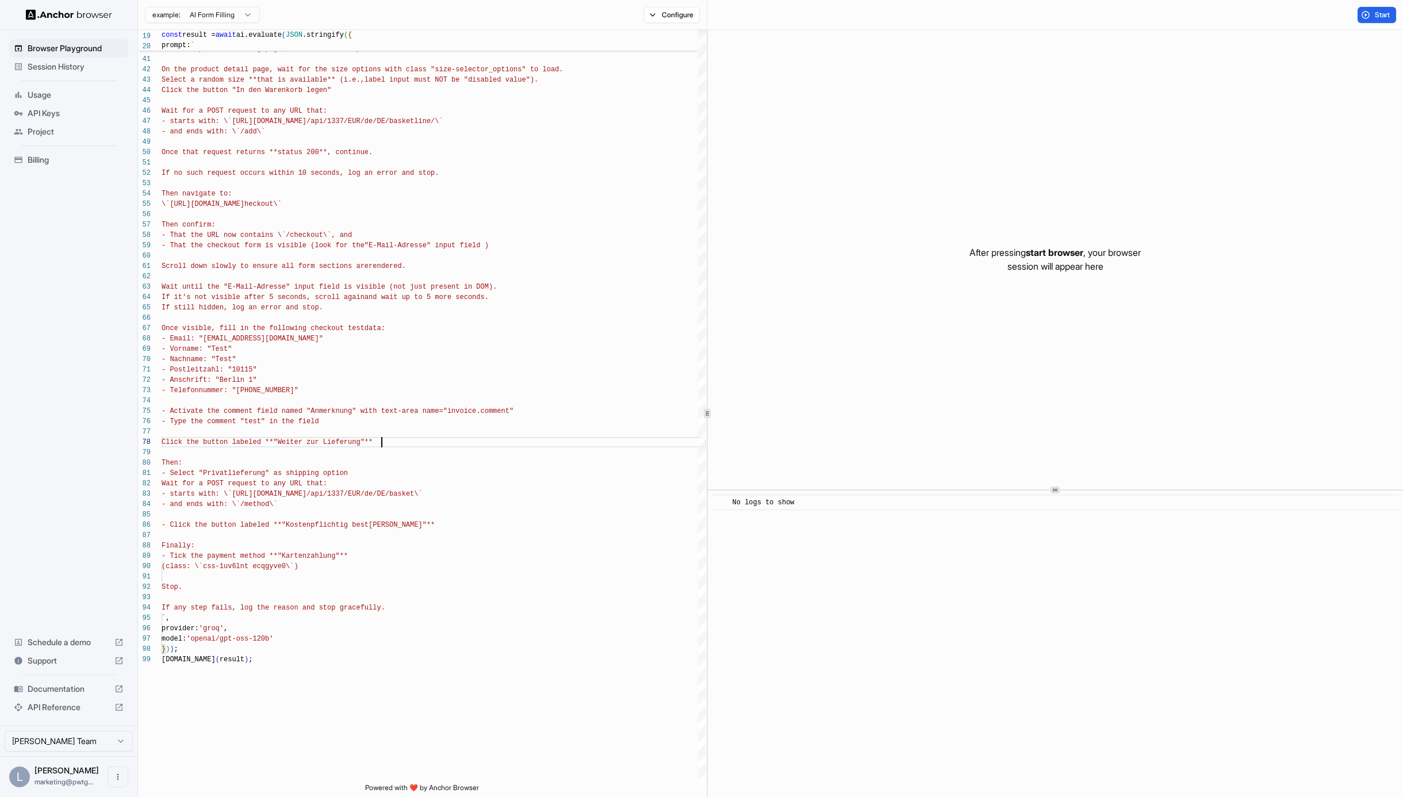
type textarea "**********"
click at [386, 457] on div "provider: 'groq' , model: 'openai/gpt-oss-120b' } ) ) ; If any step fails, log …" at bounding box center [434, 524] width 545 height 1768
click at [1368, 17] on button "Start" at bounding box center [1377, 15] width 39 height 16
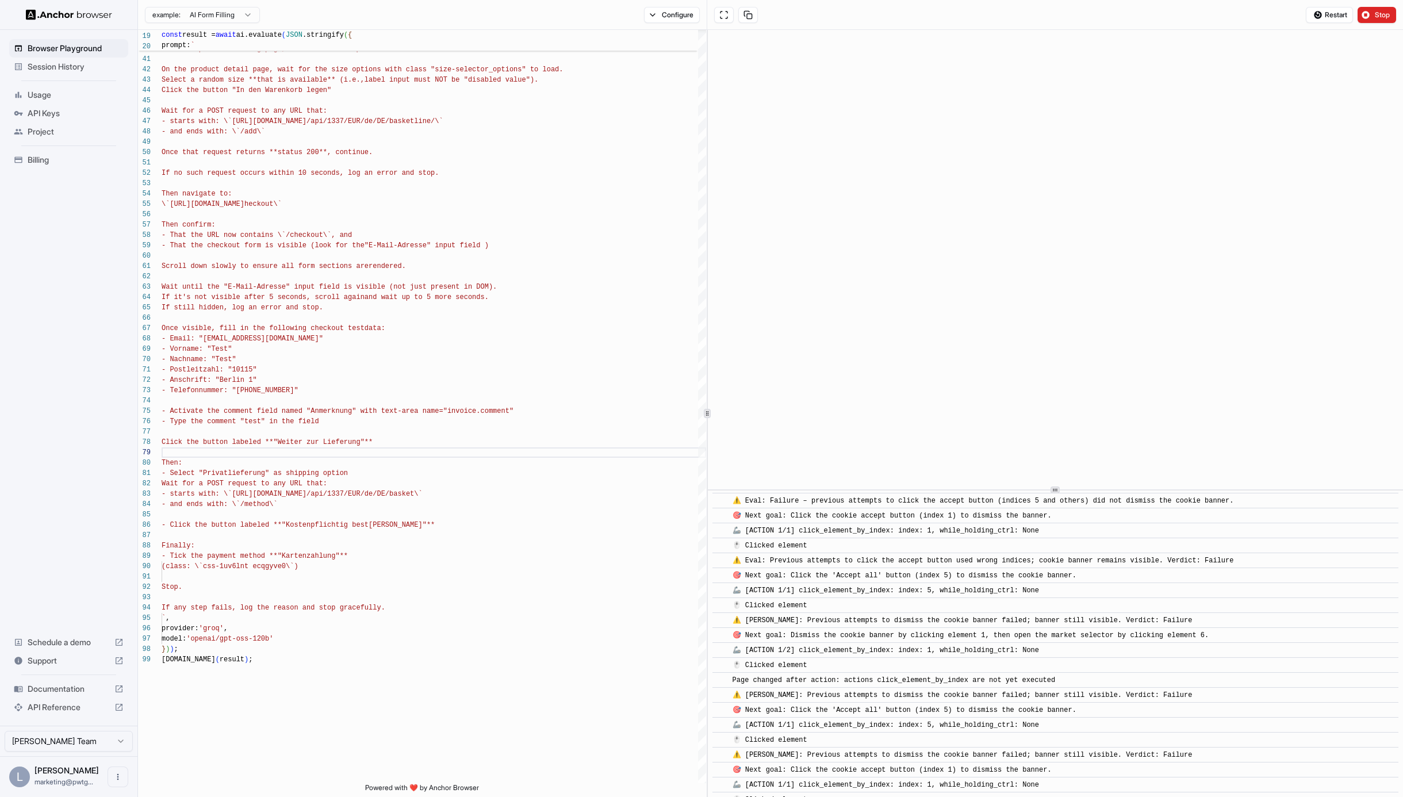
scroll to position [1851, 0]
